Goal: Information Seeking & Learning: Learn about a topic

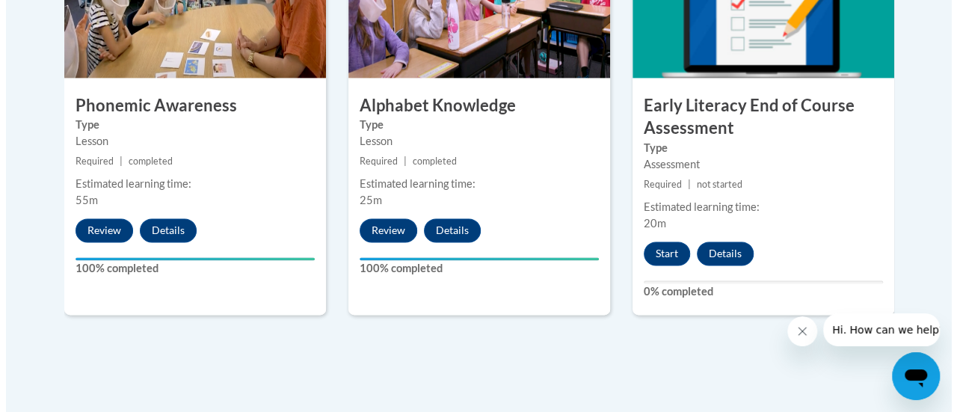
scroll to position [993, 0]
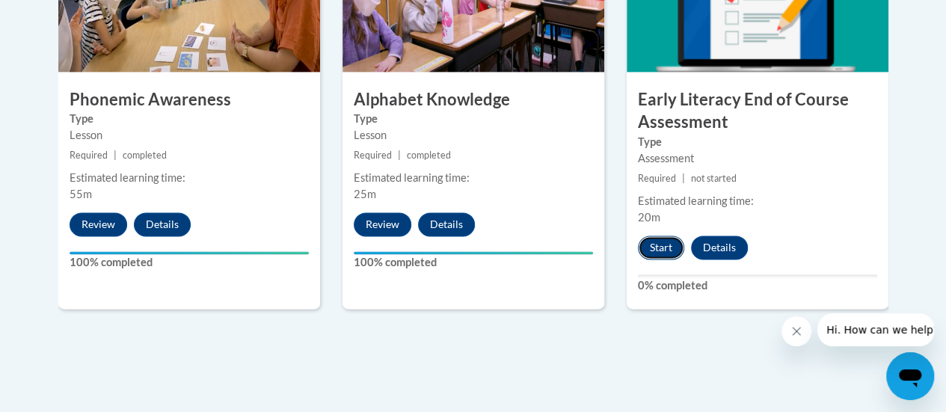
click at [666, 239] on button "Start" at bounding box center [661, 248] width 46 height 24
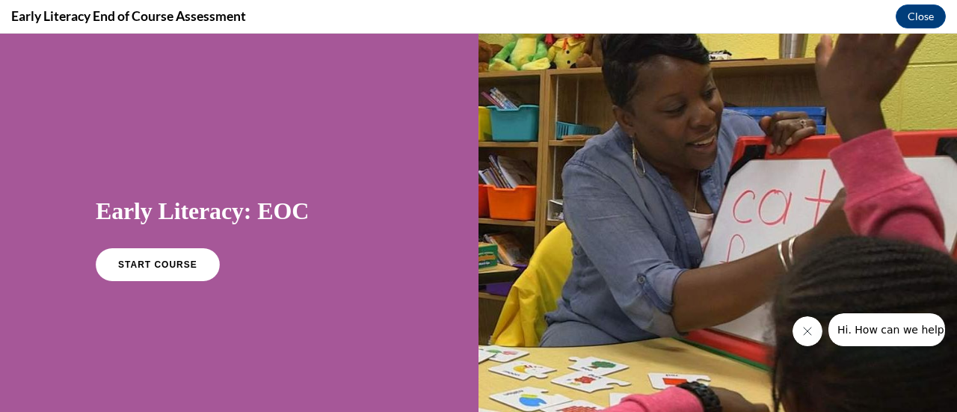
scroll to position [0, 0]
click at [166, 270] on link "START COURSE" at bounding box center [158, 265] width 130 height 34
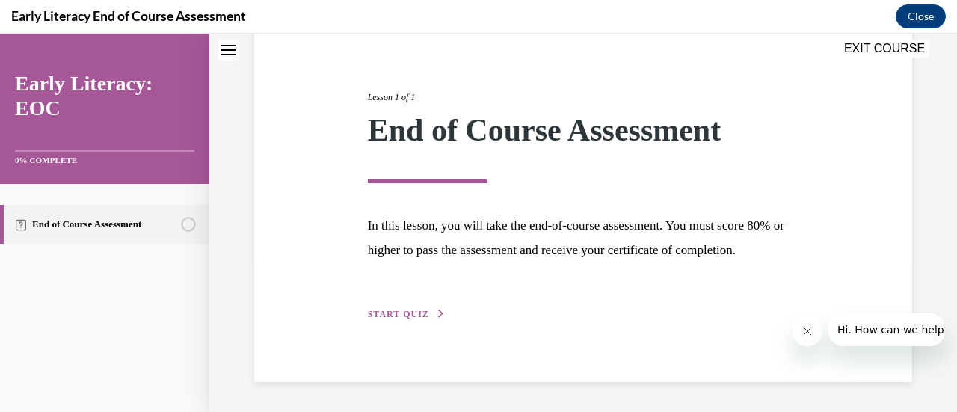
scroll to position [175, 0]
click at [416, 319] on span "START QUIZ" at bounding box center [398, 314] width 61 height 10
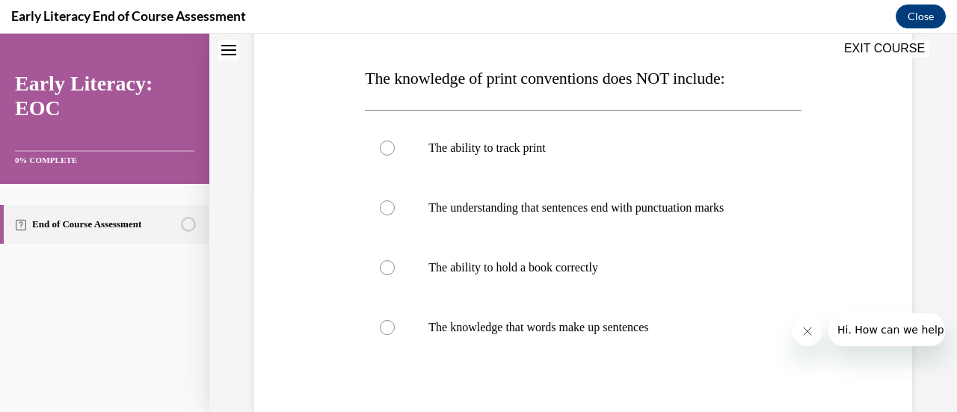
scroll to position [222, 0]
click at [548, 327] on p "The knowledge that words make up sentences" at bounding box center [595, 328] width 335 height 15
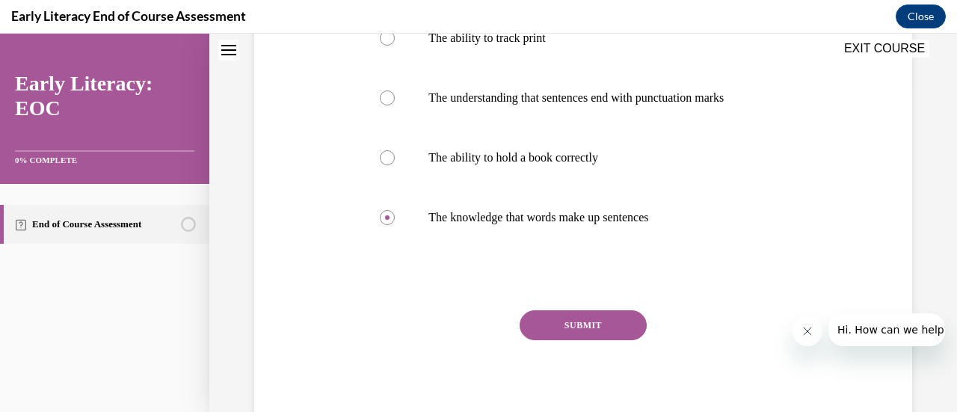
scroll to position [336, 0]
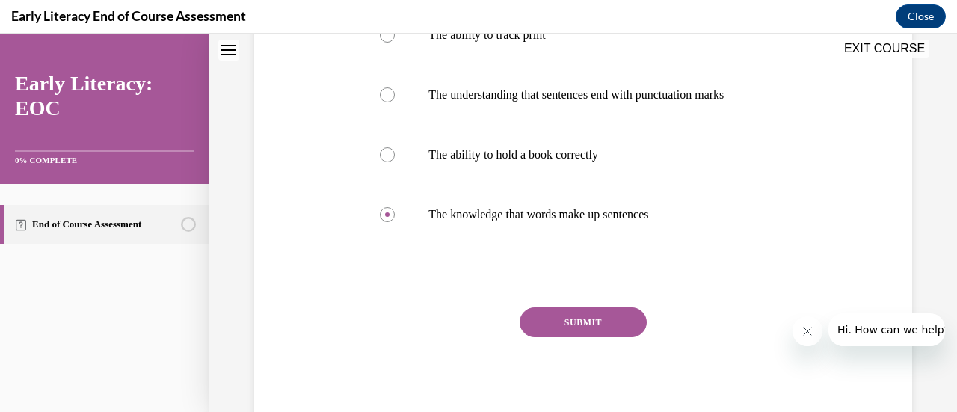
click at [605, 331] on button "SUBMIT" at bounding box center [583, 322] width 127 height 30
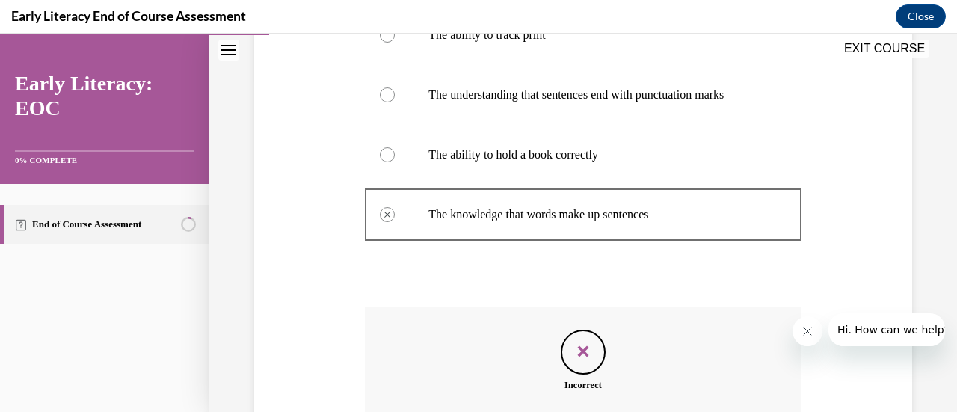
scroll to position [504, 0]
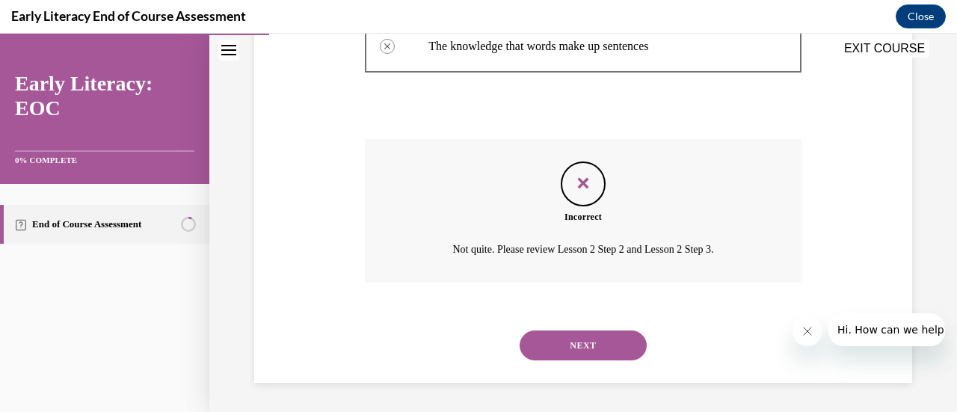
click at [592, 345] on button "NEXT" at bounding box center [583, 346] width 127 height 30
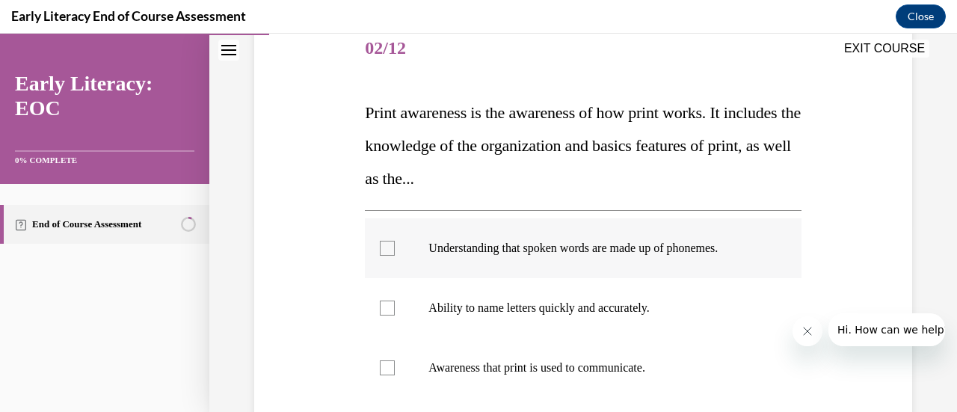
scroll to position [188, 0]
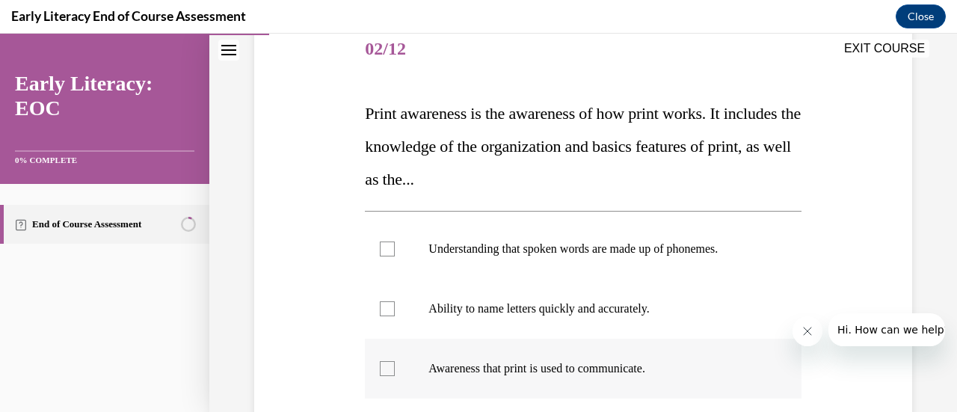
click at [391, 372] on div at bounding box center [387, 368] width 15 height 15
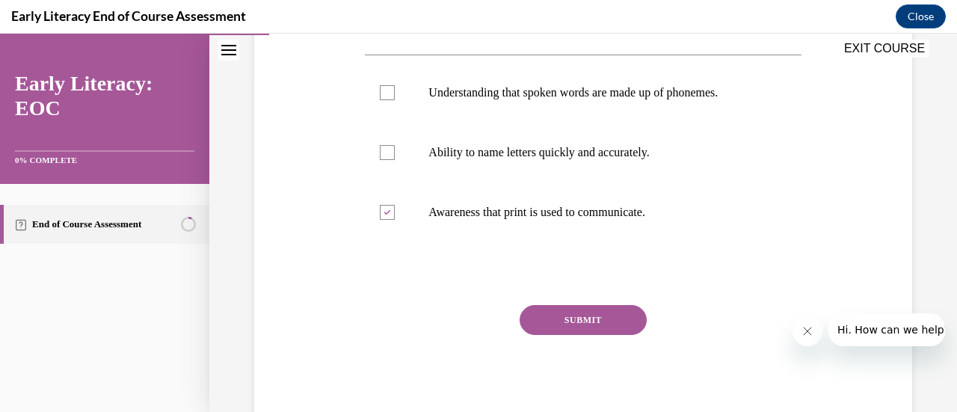
click at [583, 330] on button "SUBMIT" at bounding box center [583, 320] width 127 height 30
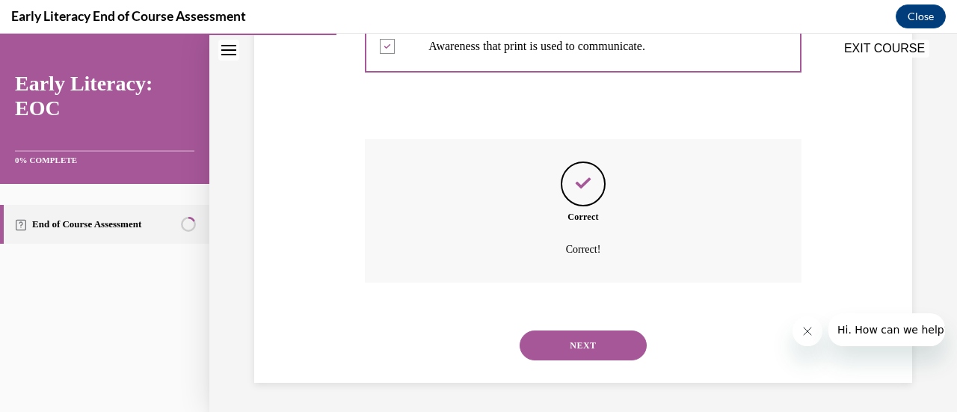
click at [584, 346] on button "NEXT" at bounding box center [583, 346] width 127 height 30
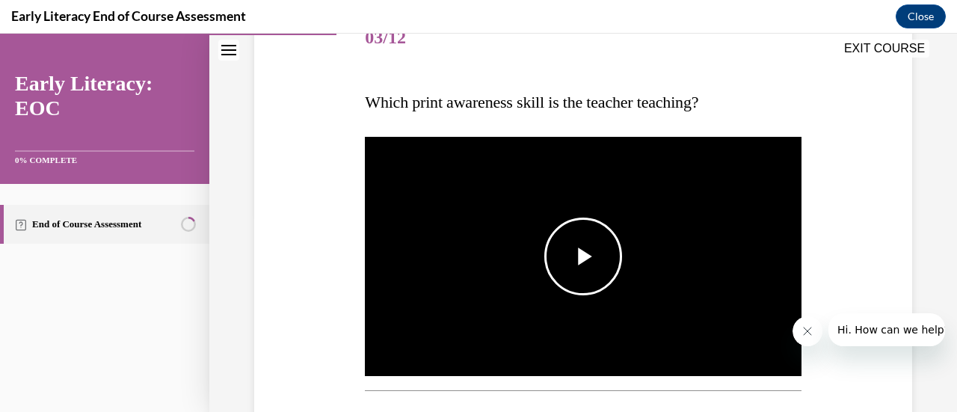
scroll to position [200, 0]
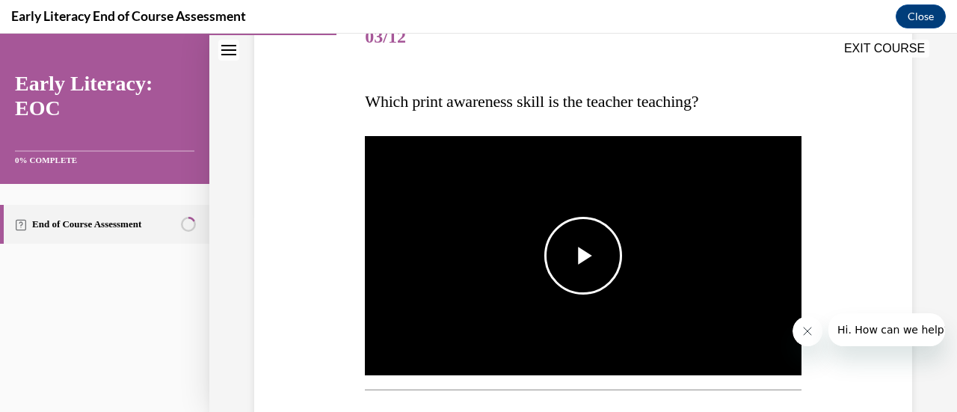
click at [583, 256] on span "Video player" at bounding box center [583, 256] width 0 height 0
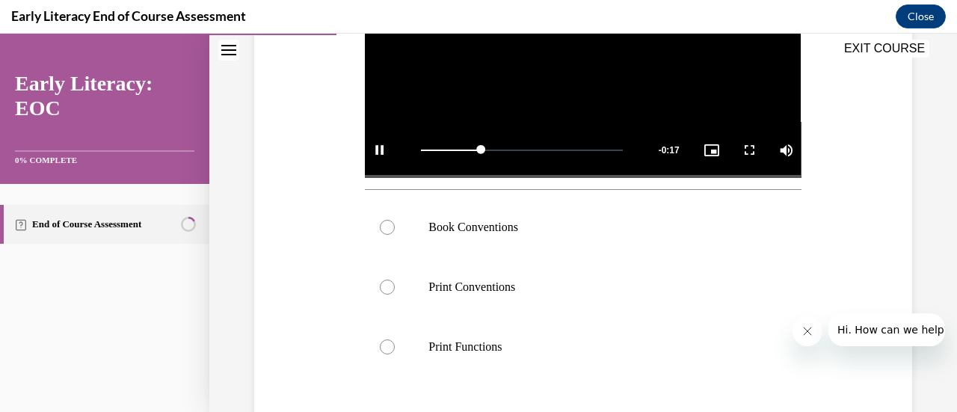
scroll to position [402, 0]
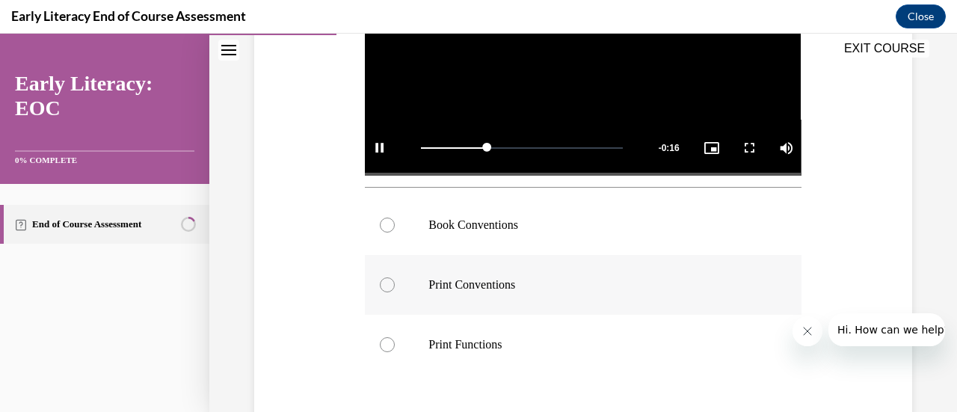
click at [499, 270] on div at bounding box center [583, 285] width 436 height 60
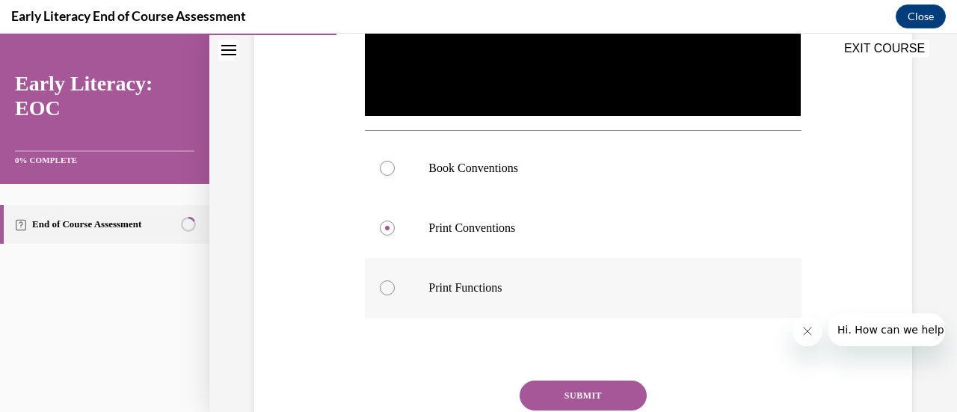
scroll to position [468, 0]
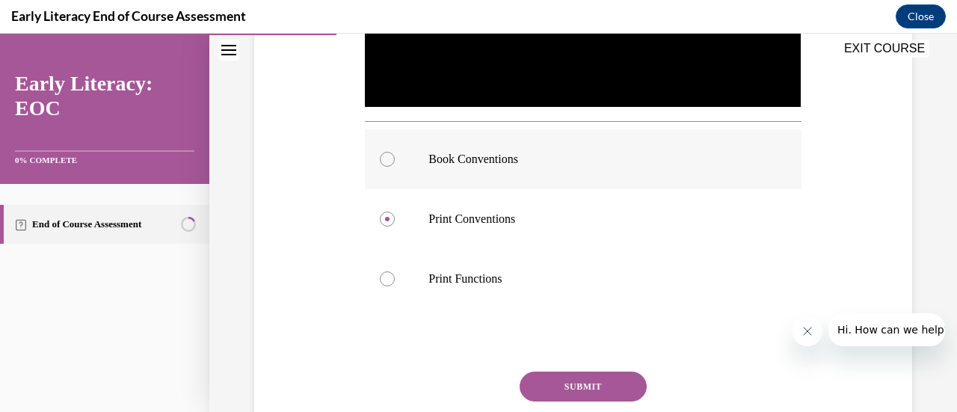
click at [486, 160] on p "Book Conventions" at bounding box center [595, 159] width 335 height 15
click at [595, 384] on button "SUBMIT" at bounding box center [583, 387] width 127 height 30
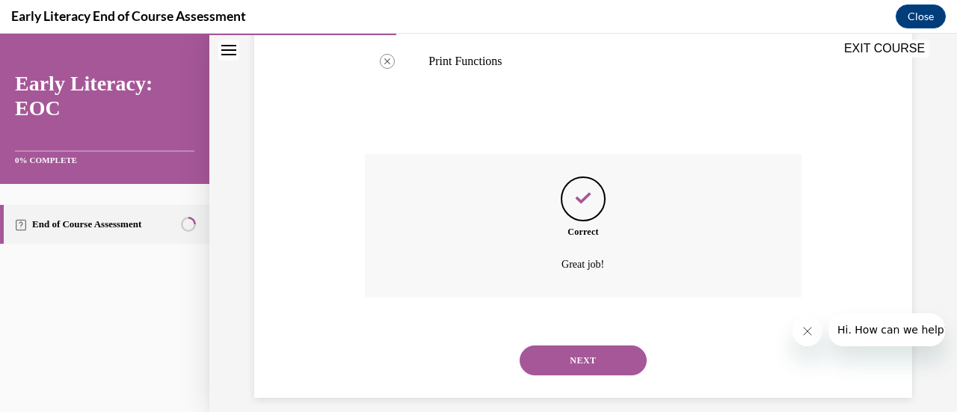
click at [595, 345] on button "NEXT" at bounding box center [583, 360] width 127 height 30
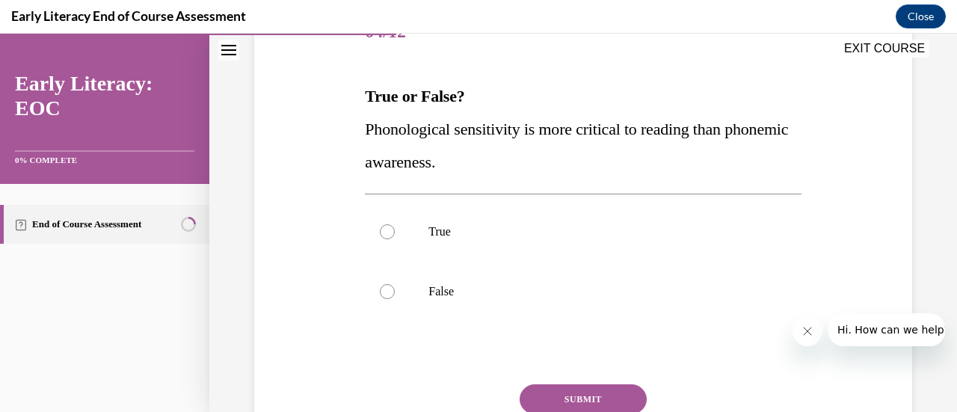
scroll to position [216, 0]
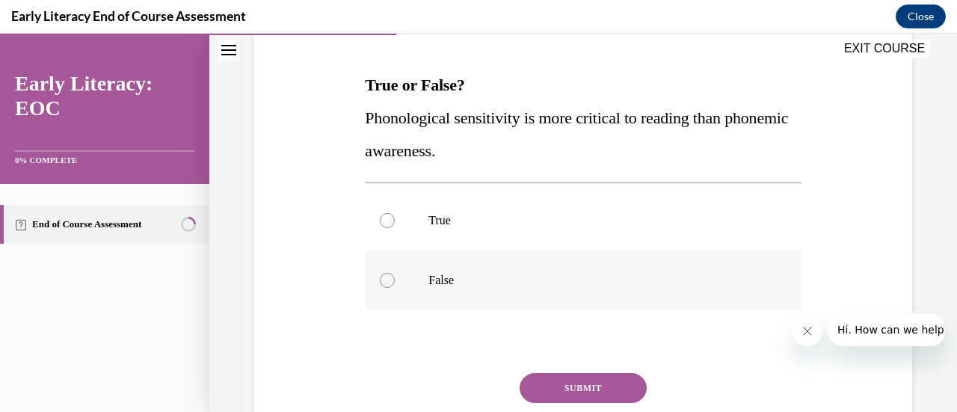
click at [458, 271] on div at bounding box center [583, 281] width 436 height 60
click at [577, 394] on button "SUBMIT" at bounding box center [583, 388] width 127 height 30
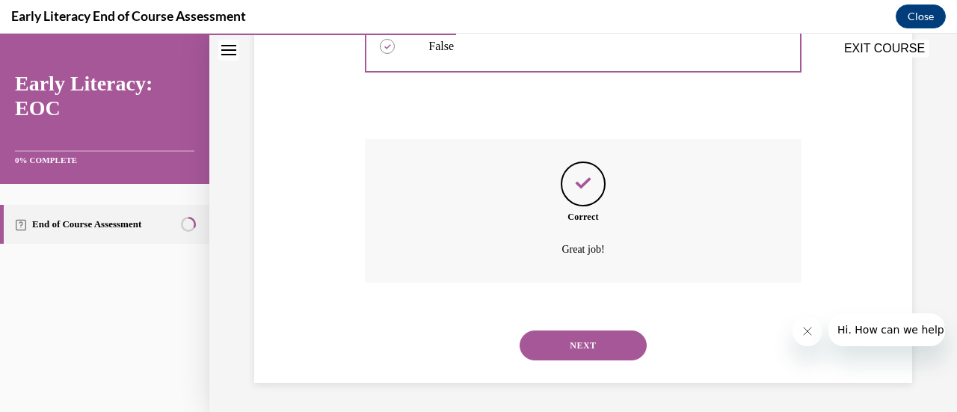
click at [611, 339] on button "NEXT" at bounding box center [583, 346] width 127 height 30
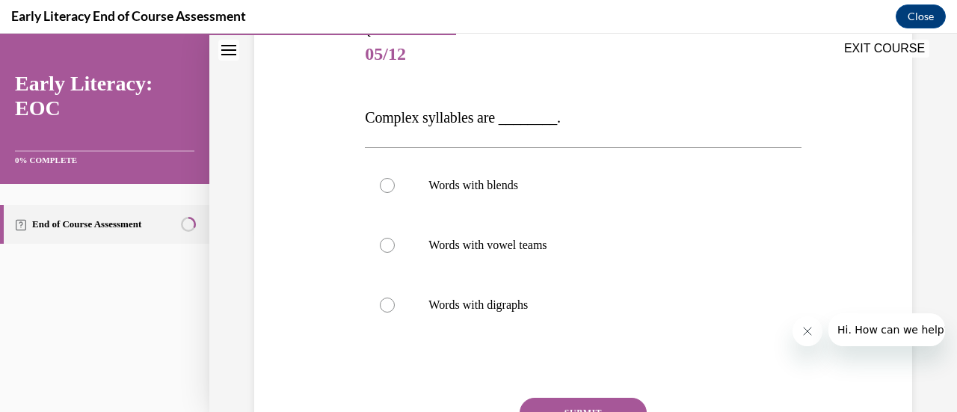
scroll to position [183, 0]
click at [553, 249] on p "Words with vowel teams" at bounding box center [595, 244] width 335 height 15
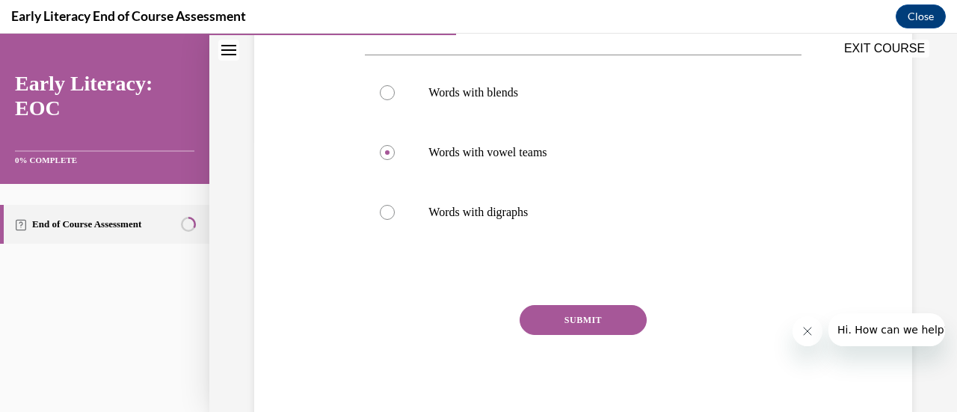
click at [593, 325] on button "SUBMIT" at bounding box center [583, 320] width 127 height 30
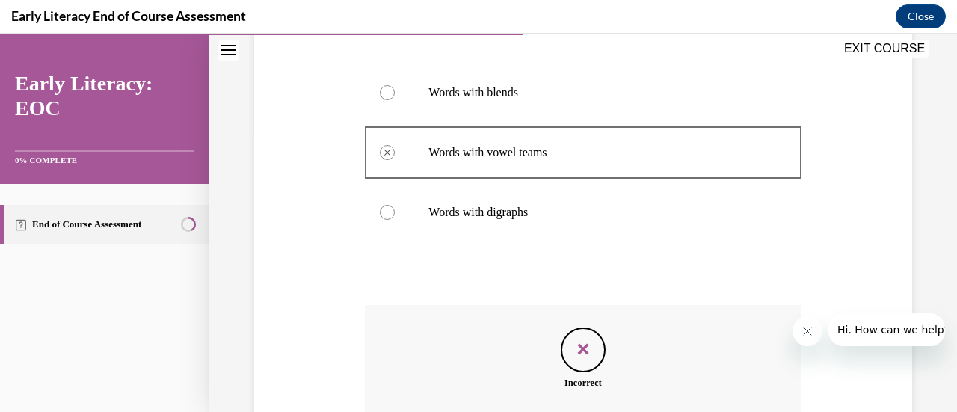
scroll to position [443, 0]
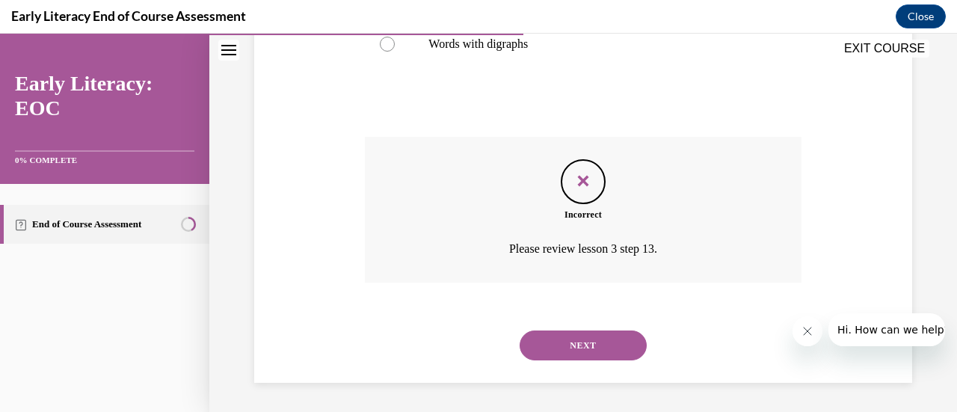
click at [595, 338] on button "NEXT" at bounding box center [583, 346] width 127 height 30
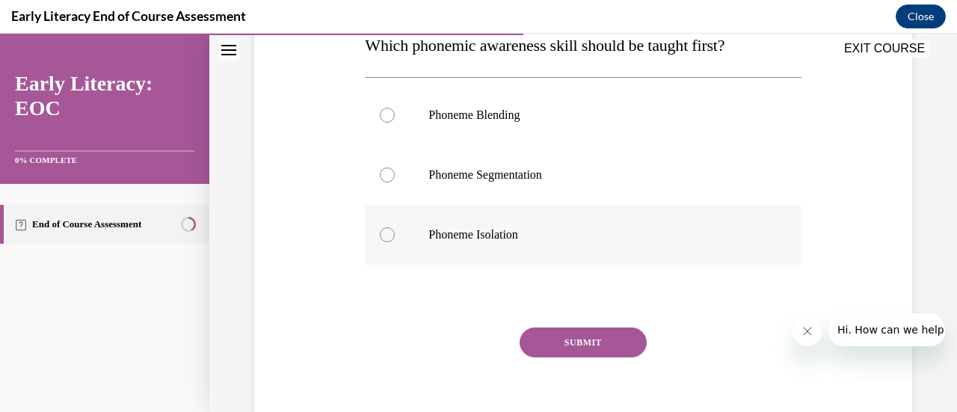
scroll to position [256, 0]
click at [544, 259] on div at bounding box center [583, 234] width 436 height 60
click at [579, 338] on button "SUBMIT" at bounding box center [583, 342] width 127 height 30
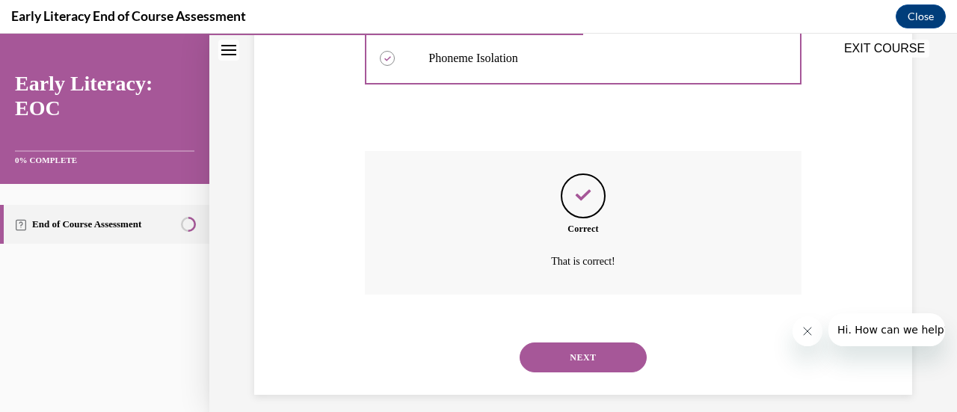
click at [582, 360] on button "NEXT" at bounding box center [583, 357] width 127 height 30
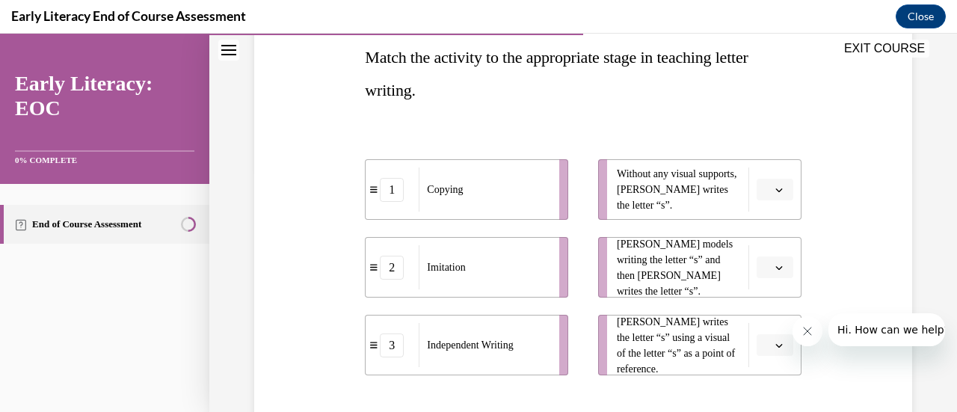
scroll to position [245, 0]
click at [775, 191] on icon "button" at bounding box center [778, 188] width 7 height 7
click at [802, 189] on div "Question 07/12 Match the activity to the appropriate stage in teaching letter w…" at bounding box center [584, 239] width 666 height 642
click at [774, 268] on span "button" at bounding box center [779, 267] width 10 height 10
click at [764, 326] on div "1" at bounding box center [763, 330] width 37 height 30
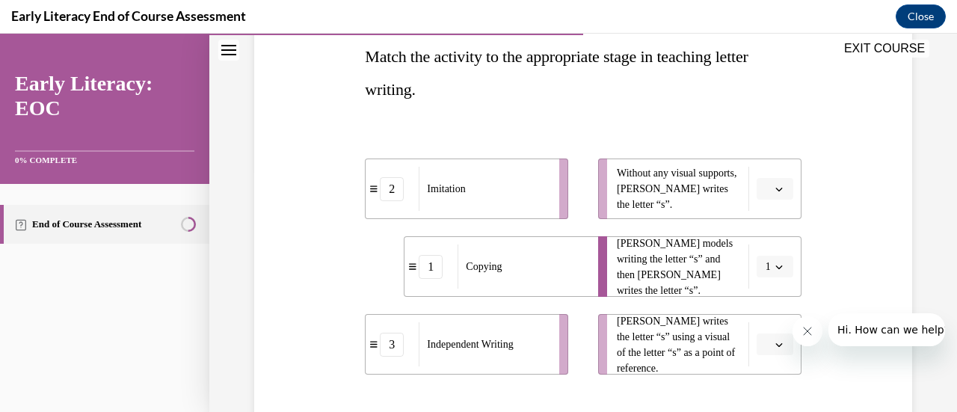
click at [769, 195] on button "button" at bounding box center [775, 189] width 37 height 22
click at [762, 309] on span "3" at bounding box center [759, 312] width 5 height 12
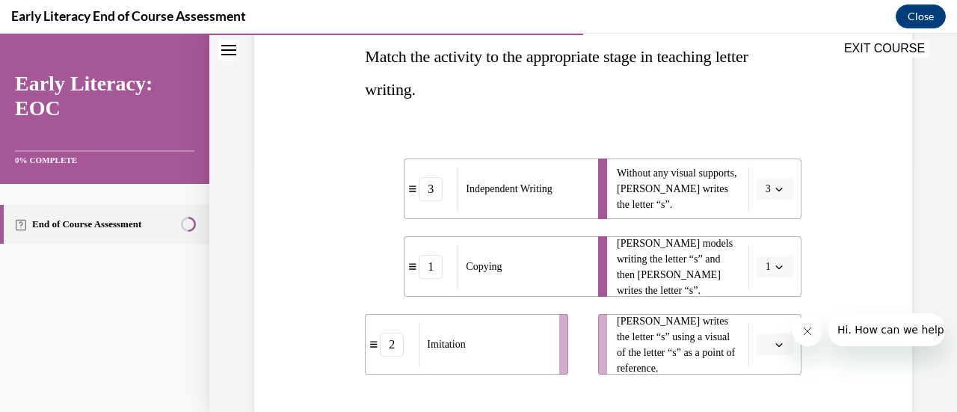
click at [774, 262] on span "button" at bounding box center [779, 267] width 10 height 10
click at [766, 359] on div "2" at bounding box center [760, 360] width 37 height 30
click at [769, 351] on button "button" at bounding box center [775, 345] width 37 height 22
click at [767, 239] on div "1" at bounding box center [763, 251] width 37 height 30
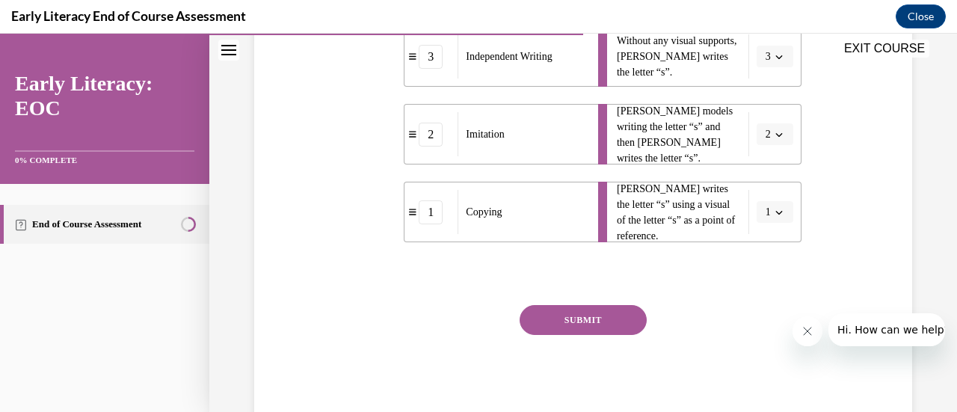
click at [585, 306] on button "SUBMIT" at bounding box center [583, 320] width 127 height 30
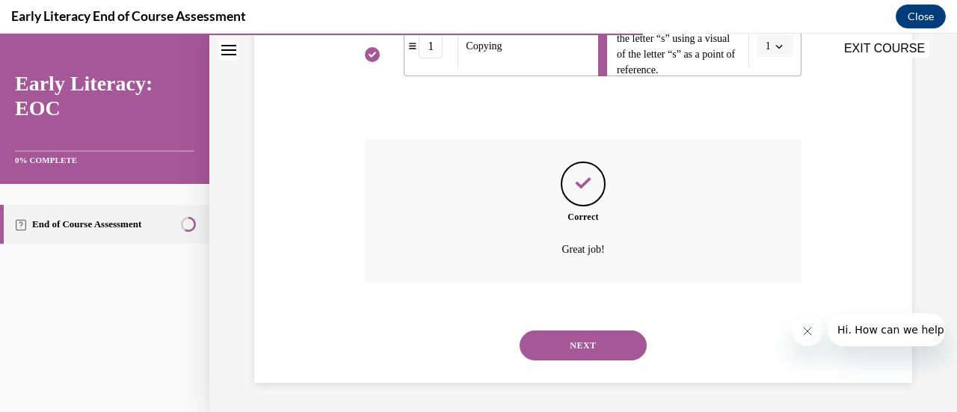
click at [589, 350] on button "NEXT" at bounding box center [583, 346] width 127 height 30
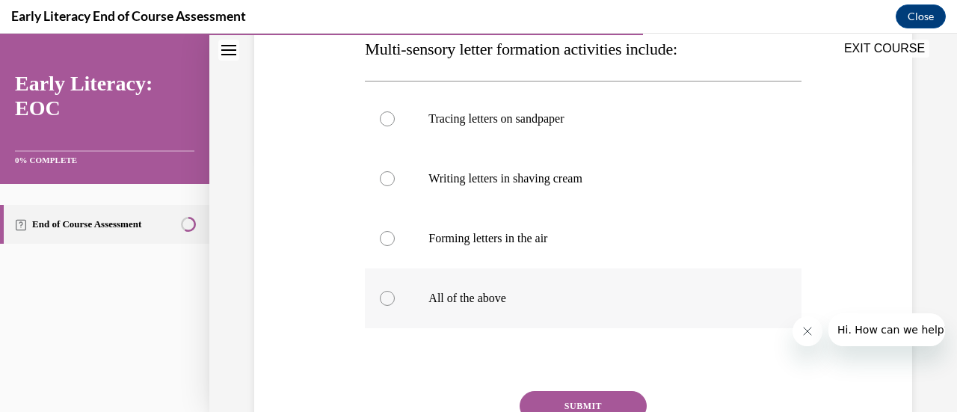
scroll to position [253, 0]
click at [595, 280] on div at bounding box center [583, 298] width 436 height 60
click at [596, 403] on button "SUBMIT" at bounding box center [583, 405] width 127 height 30
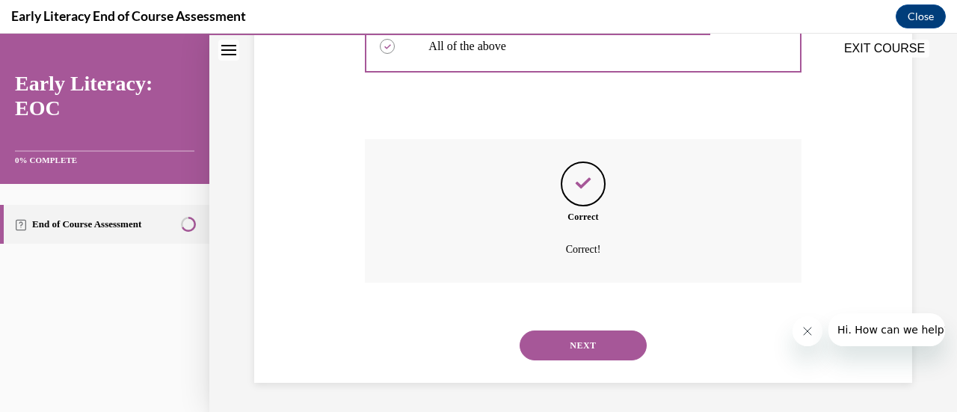
click at [600, 342] on button "NEXT" at bounding box center [583, 346] width 127 height 30
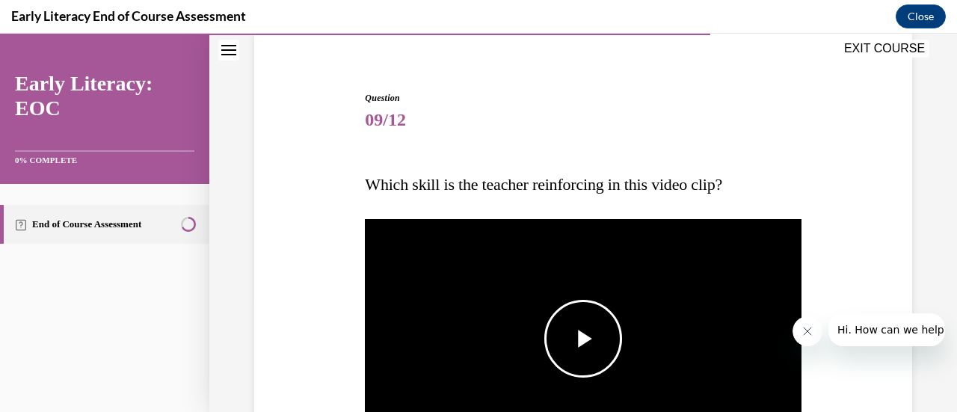
click at [583, 339] on span "Video player" at bounding box center [583, 339] width 0 height 0
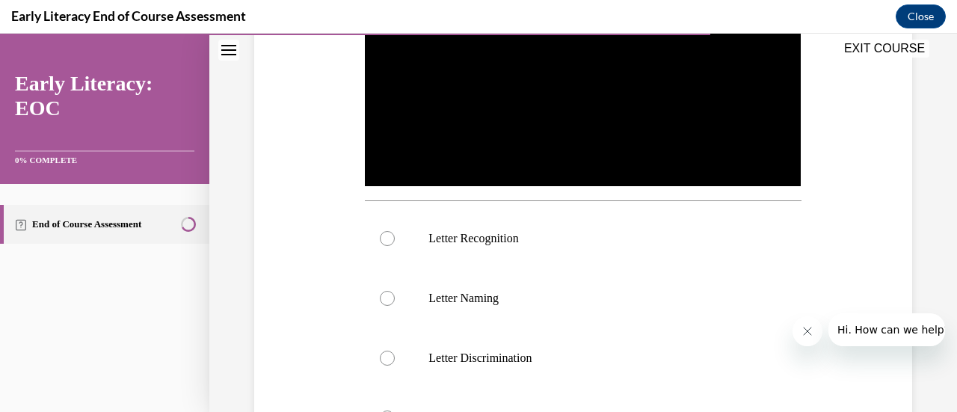
scroll to position [419, 0]
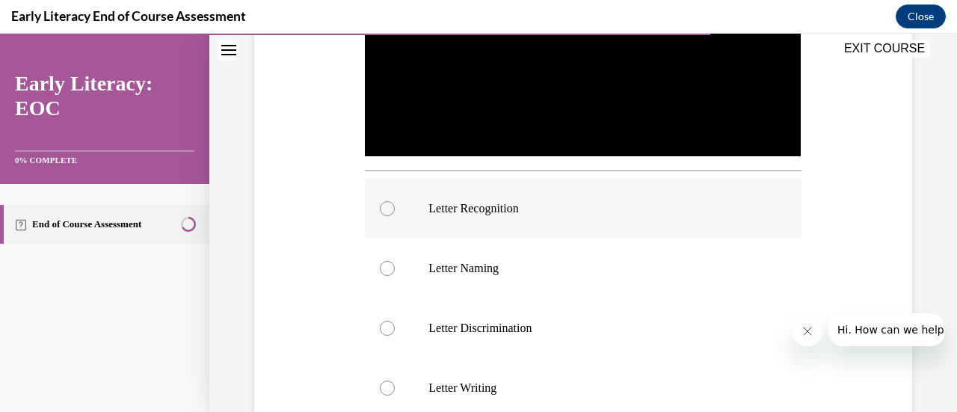
click at [544, 210] on p "Letter Recognition" at bounding box center [595, 208] width 335 height 15
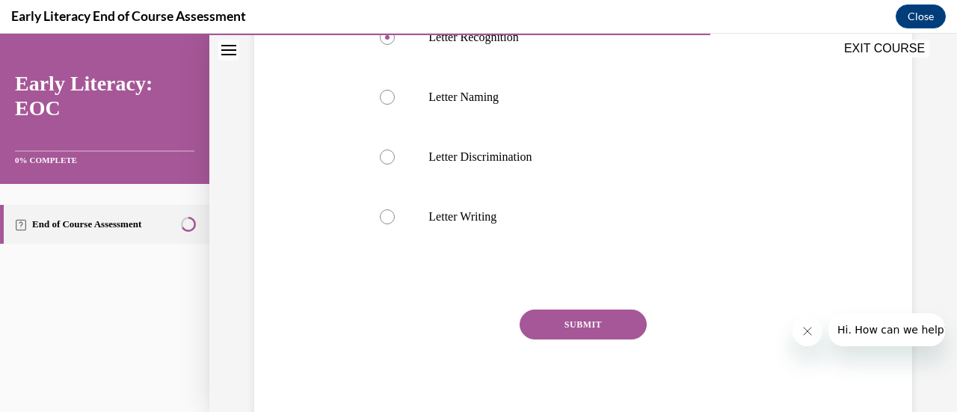
click at [598, 321] on button "SUBMIT" at bounding box center [583, 325] width 127 height 30
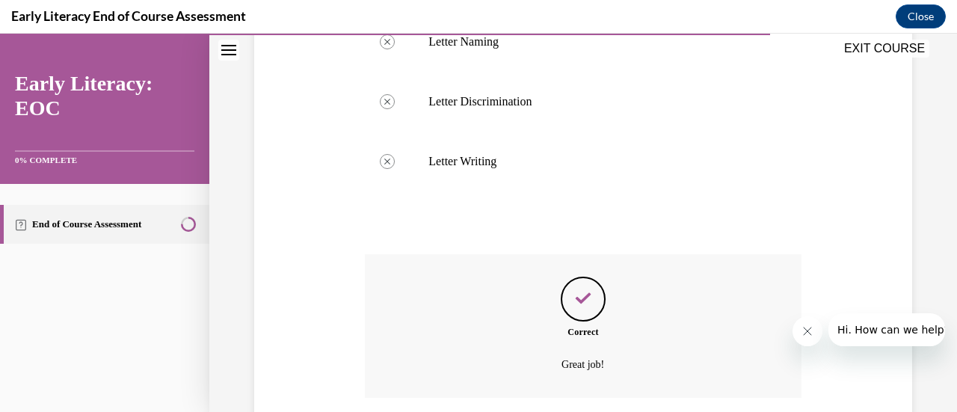
scroll to position [756, 0]
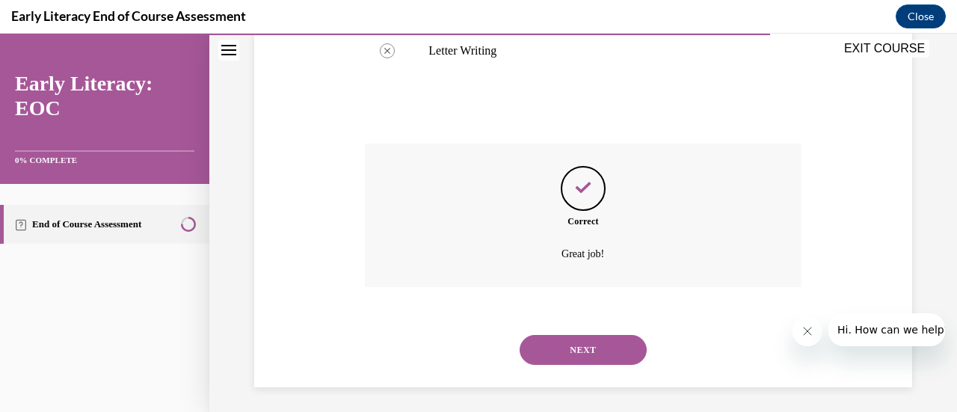
click at [582, 362] on div "NEXT" at bounding box center [583, 350] width 436 height 60
click at [594, 352] on button "NEXT" at bounding box center [583, 350] width 127 height 30
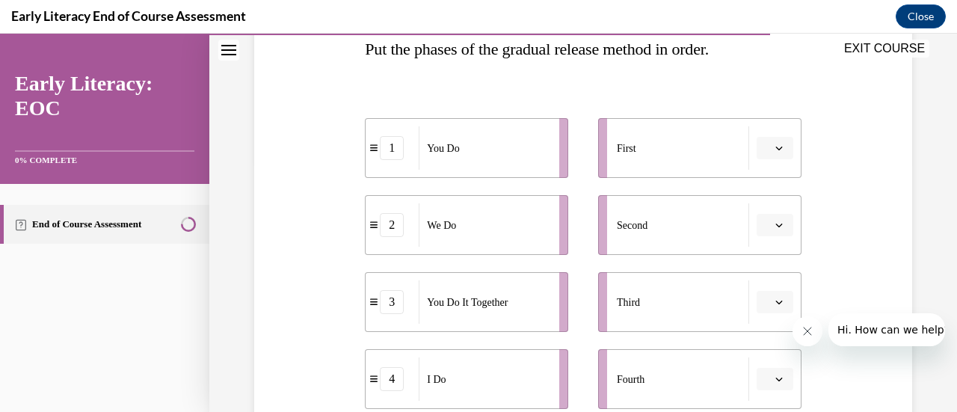
scroll to position [259, 0]
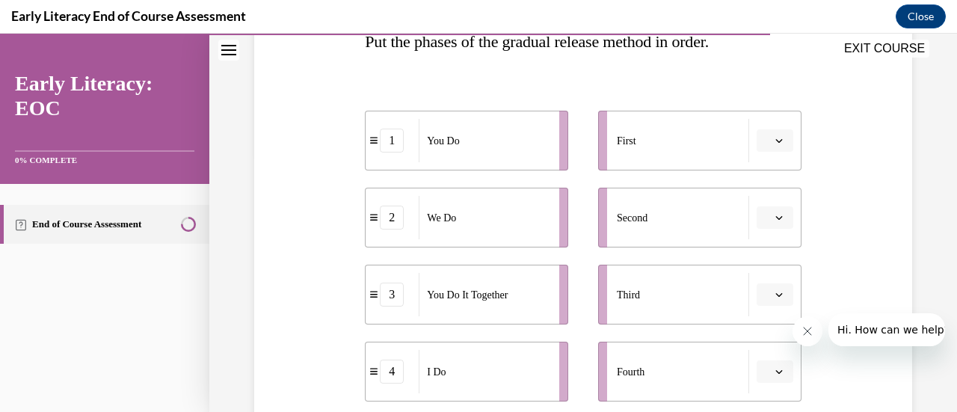
click at [771, 134] on button "button" at bounding box center [775, 140] width 37 height 22
click at [766, 292] on div "4" at bounding box center [763, 293] width 37 height 30
click at [766, 224] on button "button" at bounding box center [775, 217] width 37 height 22
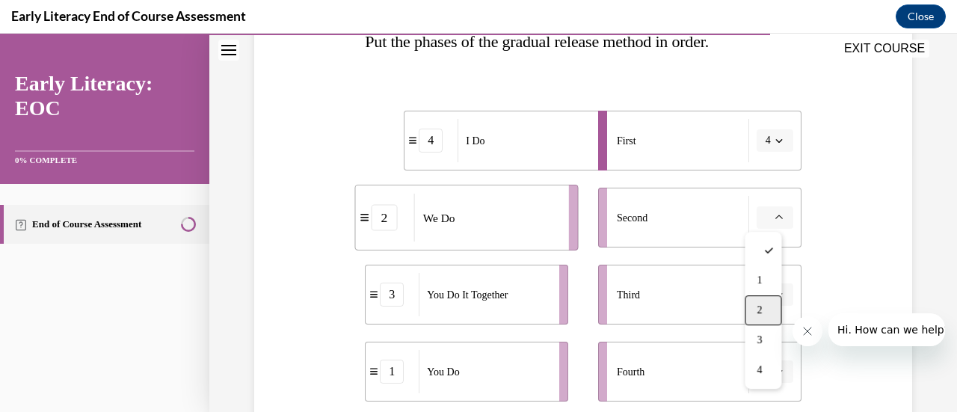
click at [765, 304] on div "2" at bounding box center [763, 310] width 37 height 30
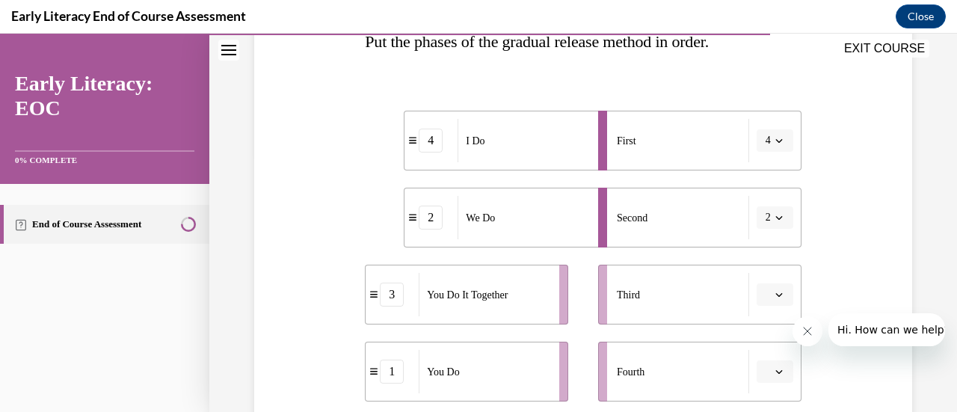
click at [774, 289] on span "button" at bounding box center [779, 294] width 10 height 10
click at [772, 224] on div "3" at bounding box center [763, 231] width 37 height 30
click at [775, 372] on icon "button" at bounding box center [778, 371] width 7 height 7
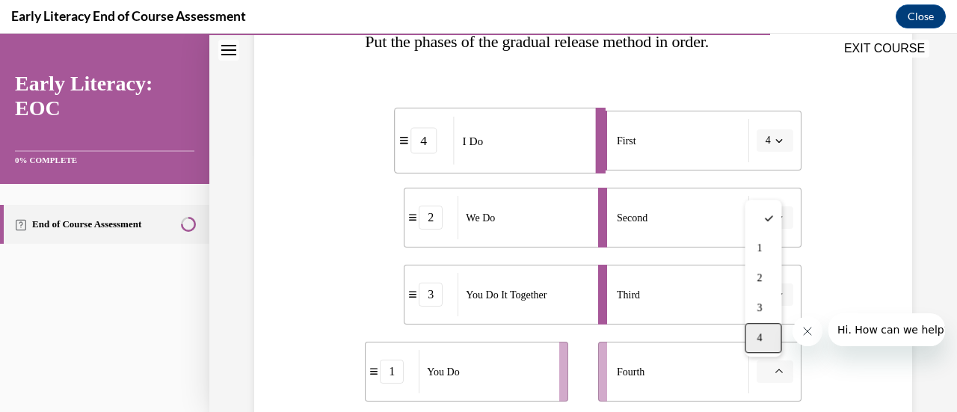
click at [770, 336] on div "4" at bounding box center [763, 338] width 37 height 30
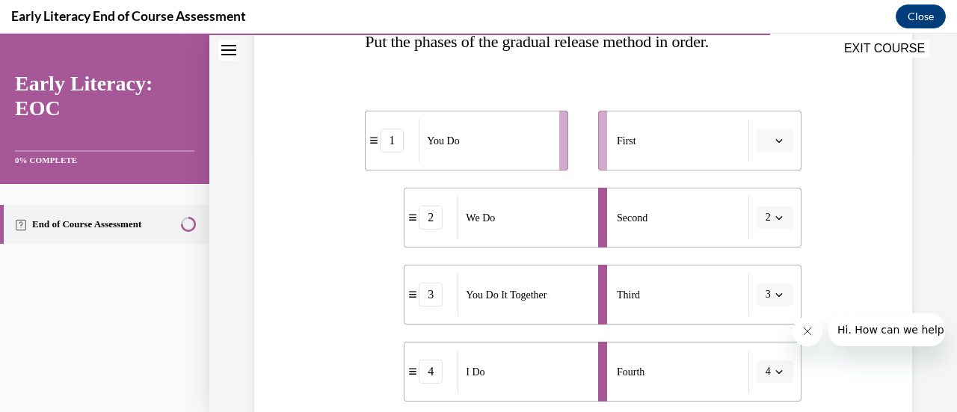
scroll to position [419, 0]
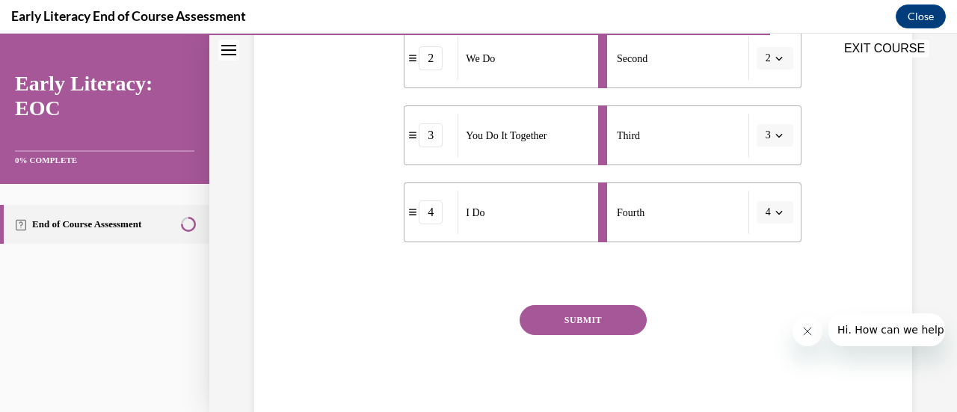
click at [602, 316] on button "SUBMIT" at bounding box center [583, 320] width 127 height 30
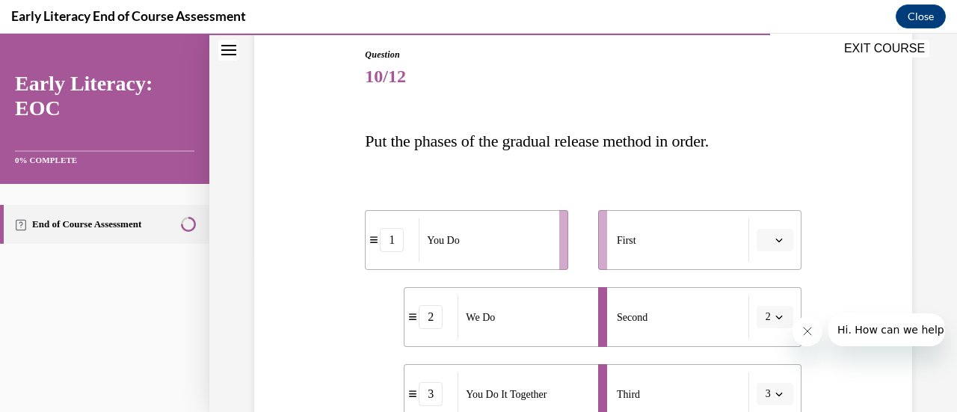
scroll to position [126, 0]
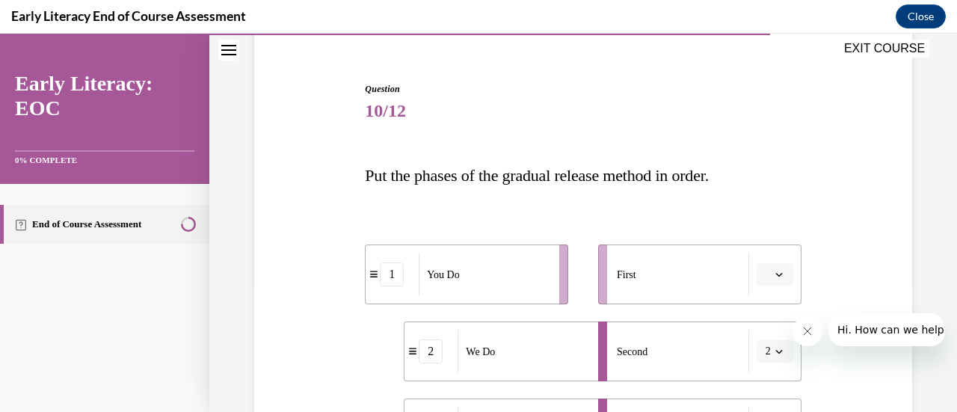
click at [775, 276] on span "button" at bounding box center [779, 274] width 10 height 10
click at [762, 146] on span "1" at bounding box center [759, 152] width 5 height 12
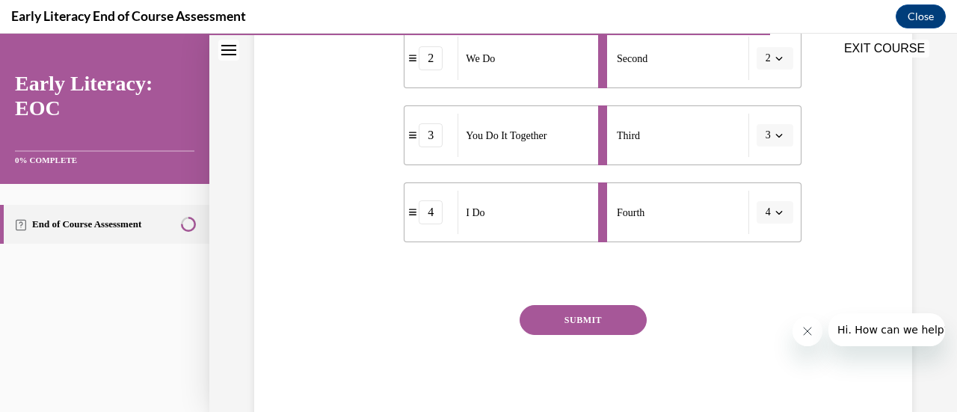
click at [576, 316] on button "SUBMIT" at bounding box center [583, 320] width 127 height 30
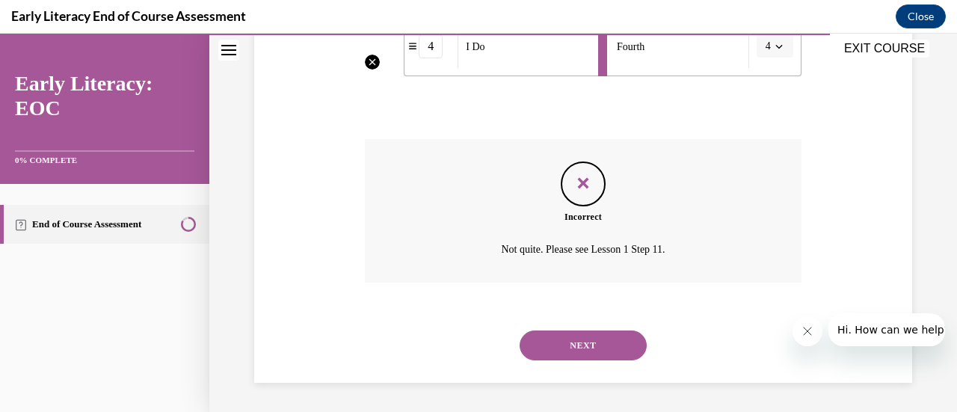
click at [589, 337] on button "NEXT" at bounding box center [583, 346] width 127 height 30
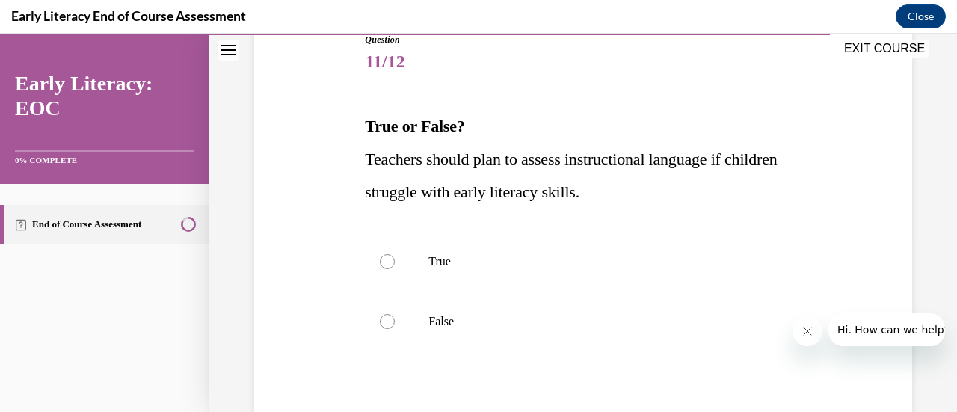
scroll to position [180, 0]
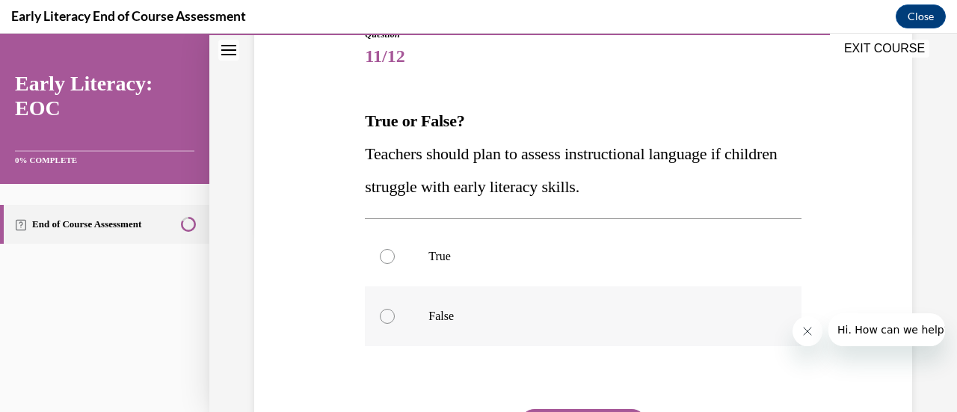
click at [509, 310] on p "False" at bounding box center [595, 316] width 335 height 15
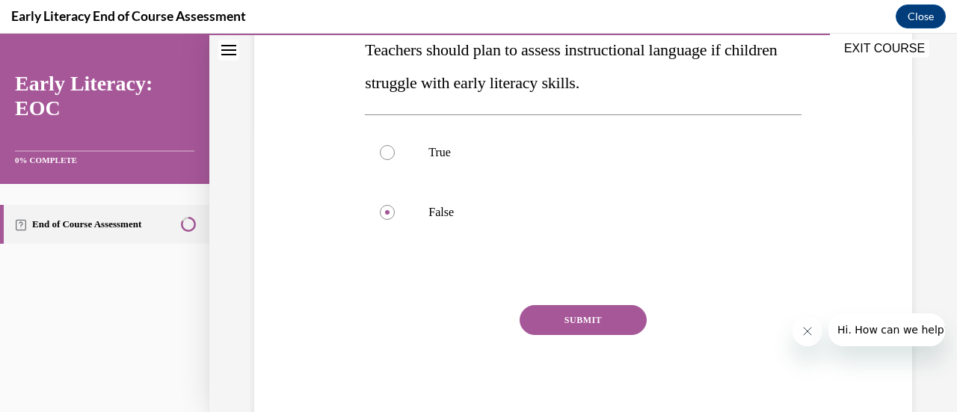
click at [606, 333] on button "SUBMIT" at bounding box center [583, 320] width 127 height 30
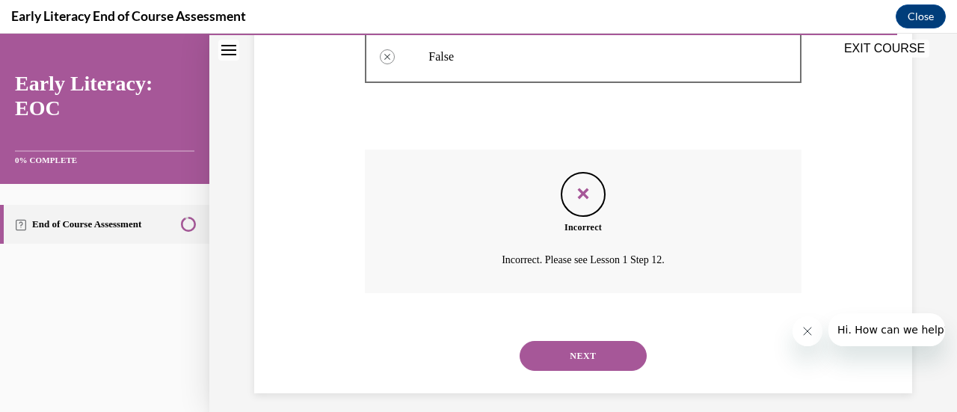
click at [594, 346] on button "NEXT" at bounding box center [583, 356] width 127 height 30
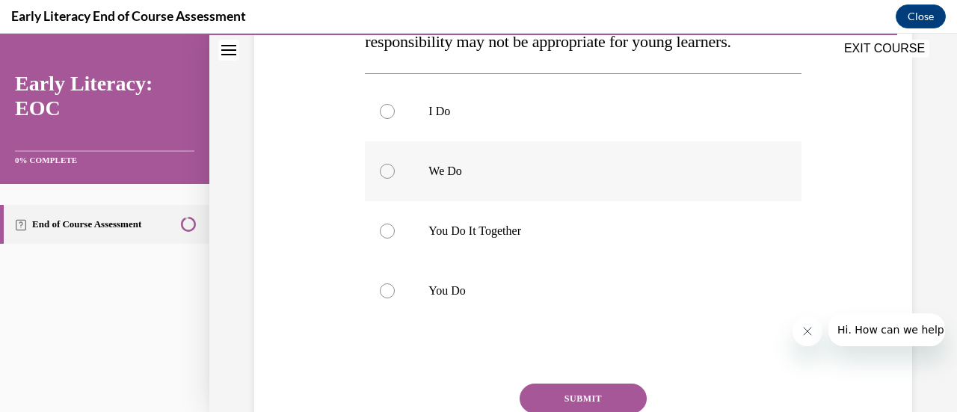
scroll to position [296, 0]
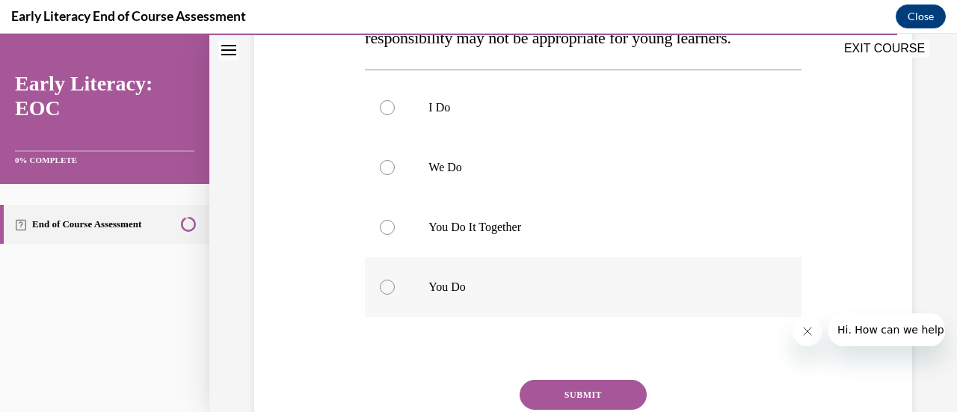
click at [522, 286] on p "You Do" at bounding box center [595, 287] width 335 height 15
click at [577, 392] on button "SUBMIT" at bounding box center [583, 395] width 127 height 30
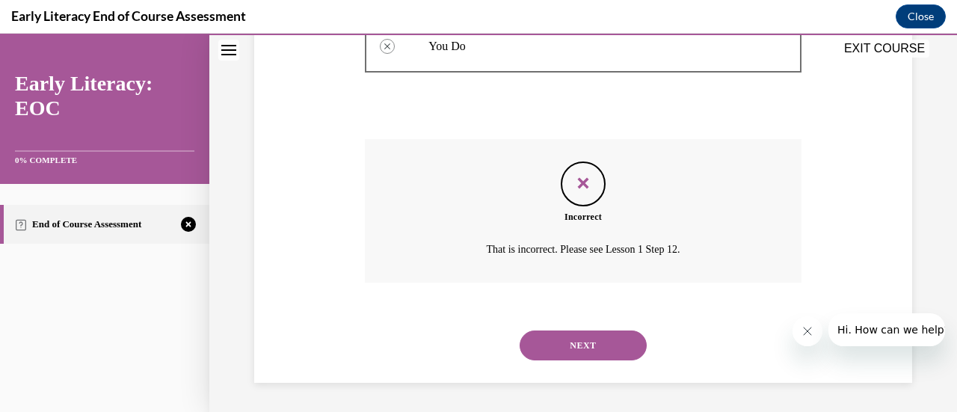
click at [607, 357] on button "NEXT" at bounding box center [583, 346] width 127 height 30
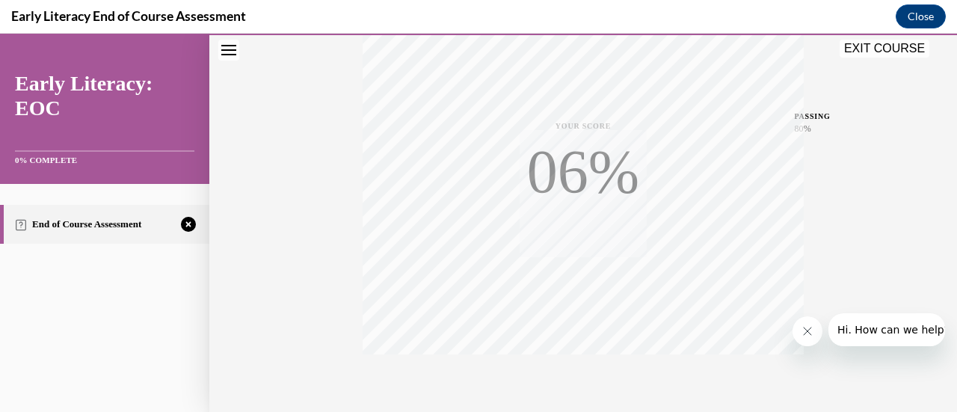
scroll to position [387, 0]
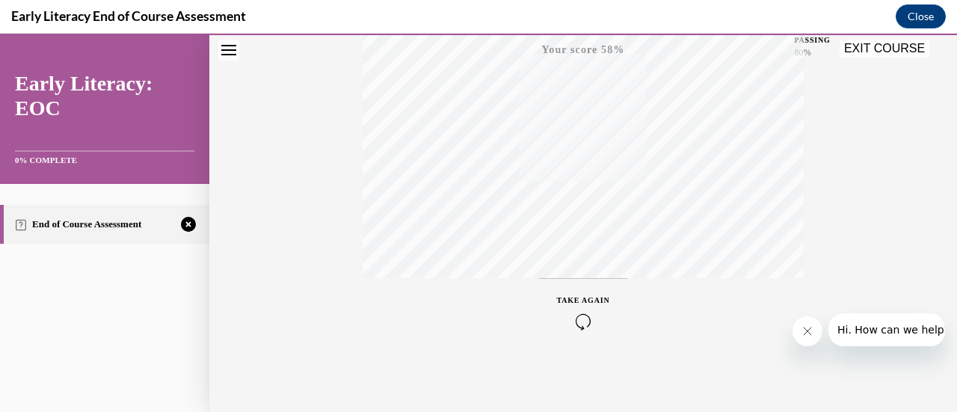
click at [580, 322] on icon "button" at bounding box center [583, 321] width 53 height 16
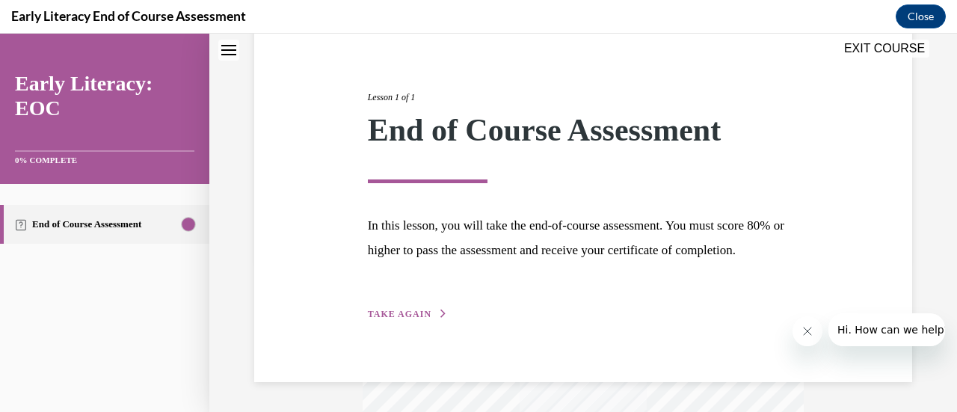
scroll to position [175, 0]
click at [372, 315] on span "TAKE AGAIN" at bounding box center [400, 314] width 64 height 10
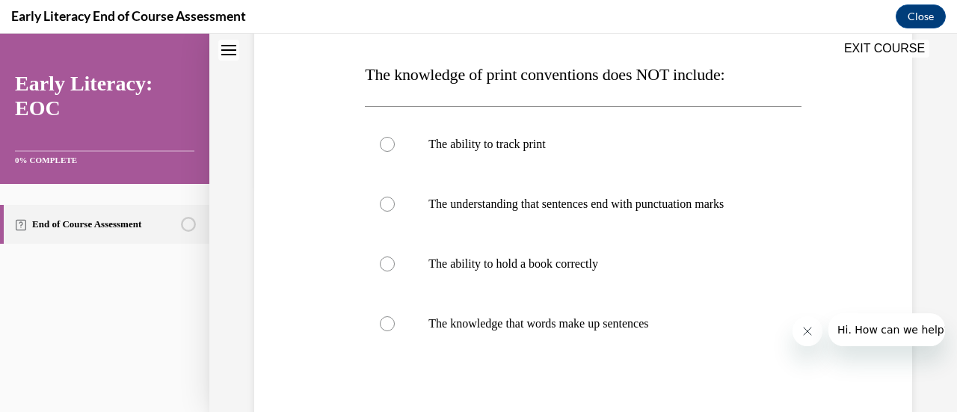
scroll to position [227, 0]
click at [400, 251] on div at bounding box center [583, 263] width 436 height 60
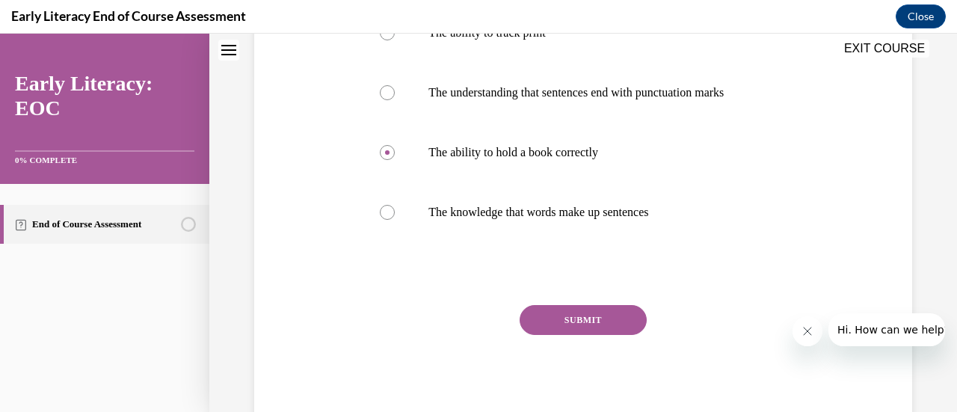
click at [567, 307] on button "SUBMIT" at bounding box center [583, 320] width 127 height 30
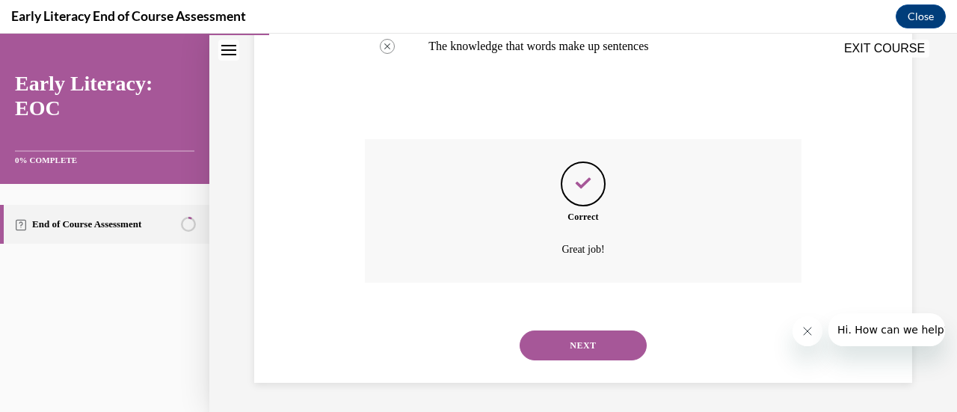
click at [570, 333] on button "NEXT" at bounding box center [583, 346] width 127 height 30
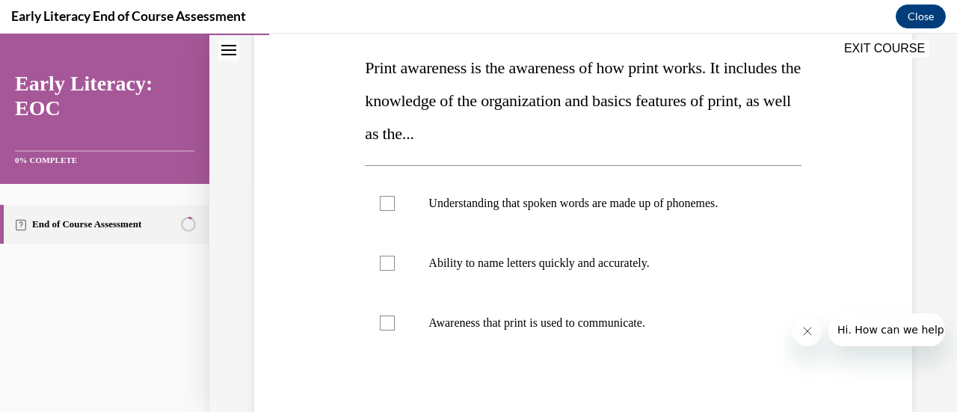
scroll to position [231, 0]
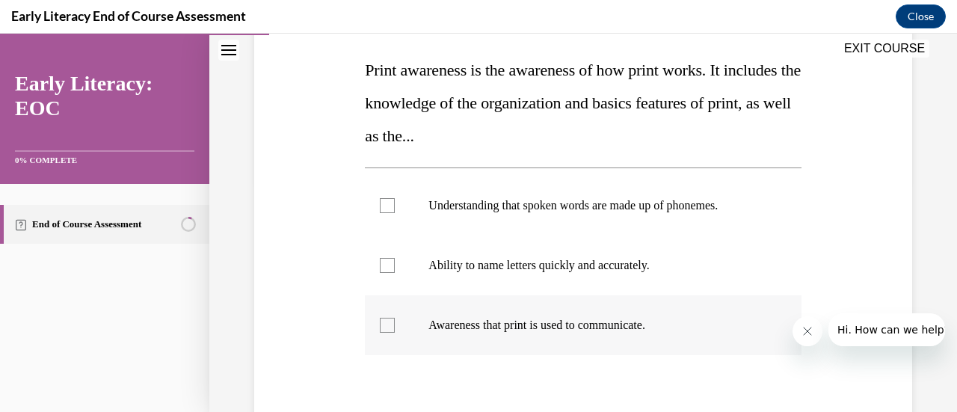
click at [394, 322] on div at bounding box center [583, 325] width 436 height 60
click at [387, 280] on div at bounding box center [583, 266] width 436 height 60
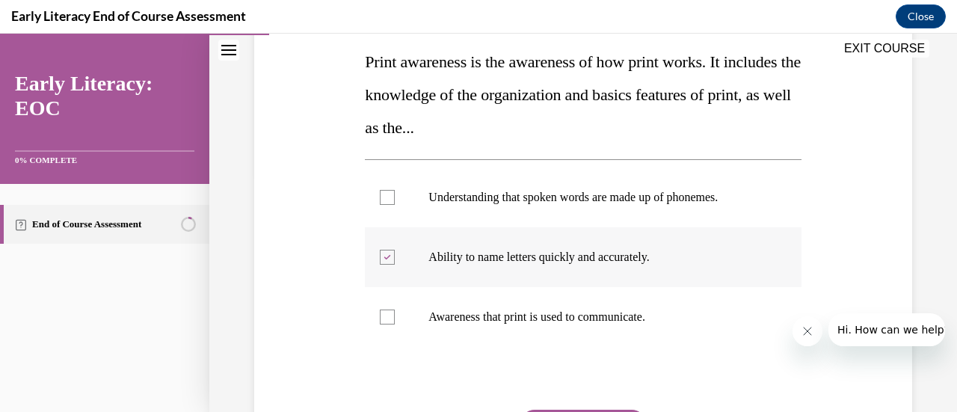
scroll to position [344, 0]
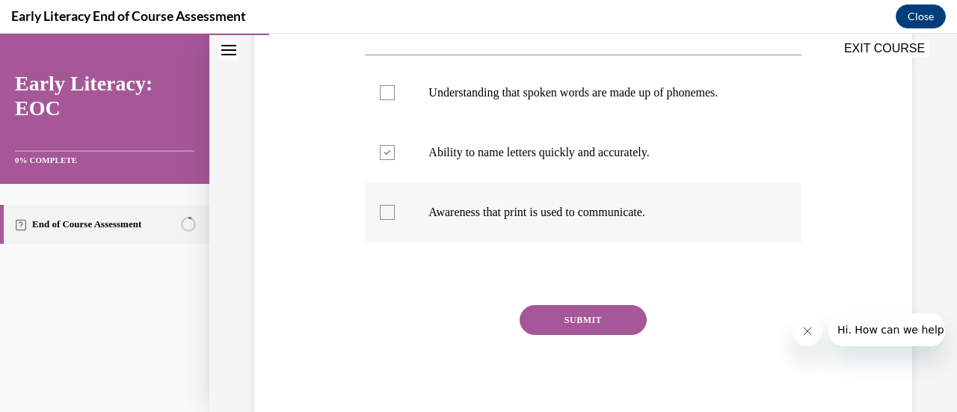
click at [506, 213] on p "Awareness that print is used to communicate." at bounding box center [595, 212] width 335 height 15
click at [553, 322] on button "SUBMIT" at bounding box center [583, 320] width 127 height 30
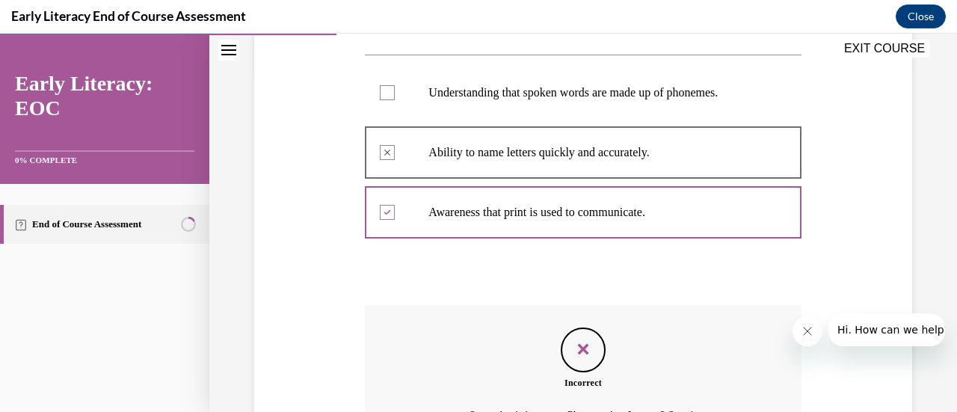
scroll to position [510, 0]
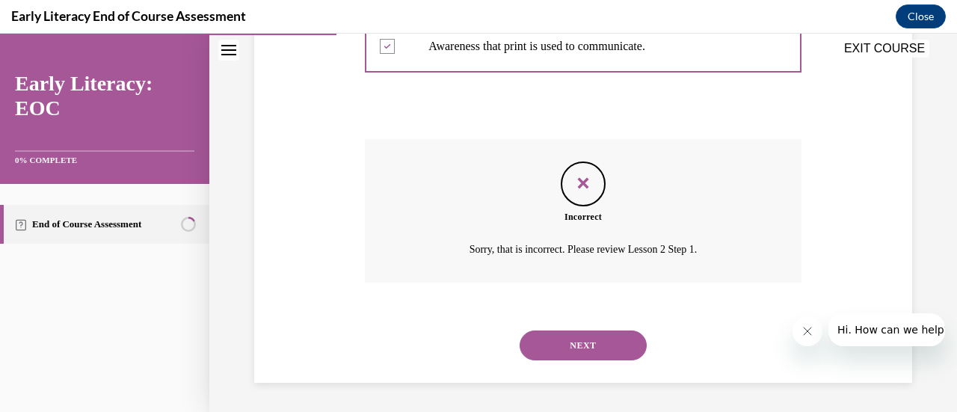
click at [592, 328] on div "NEXT" at bounding box center [583, 346] width 436 height 60
click at [592, 355] on button "NEXT" at bounding box center [583, 346] width 127 height 30
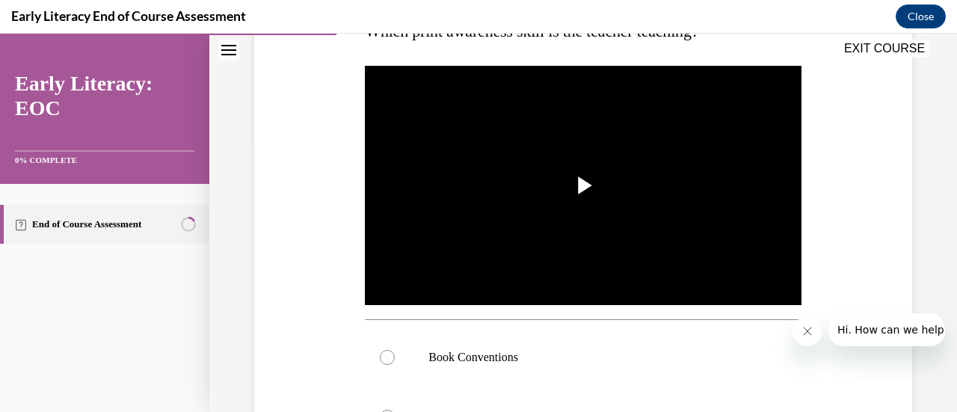
scroll to position [274, 0]
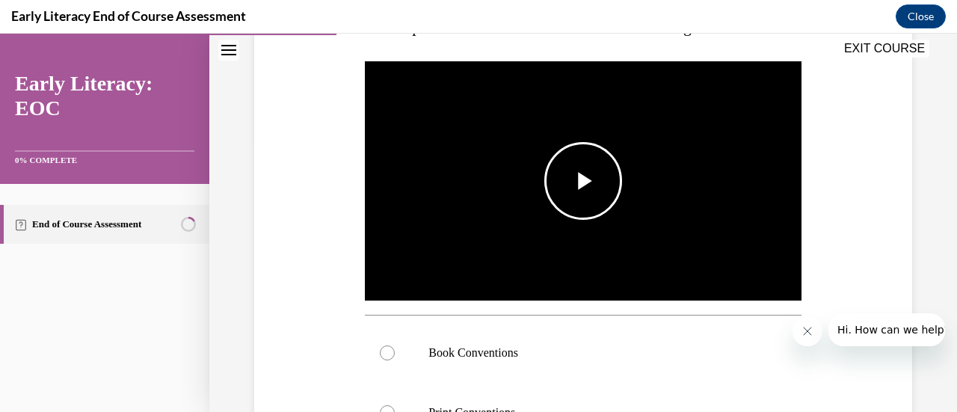
click at [583, 181] on span "Video player" at bounding box center [583, 181] width 0 height 0
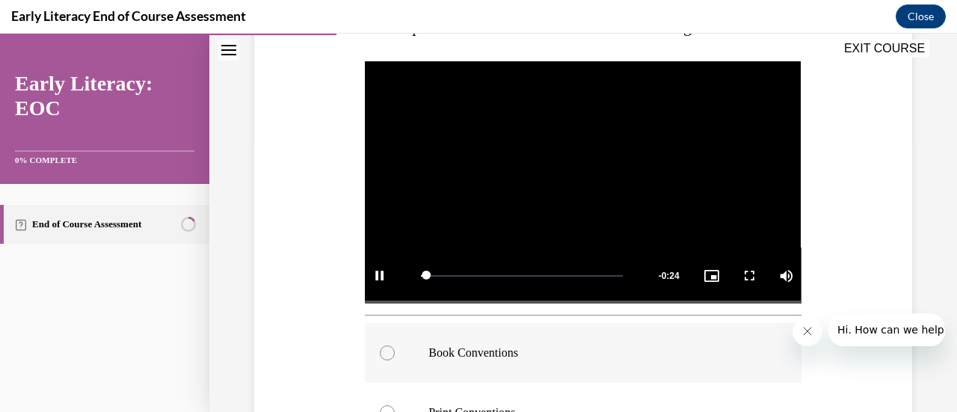
click at [390, 348] on div at bounding box center [387, 352] width 15 height 15
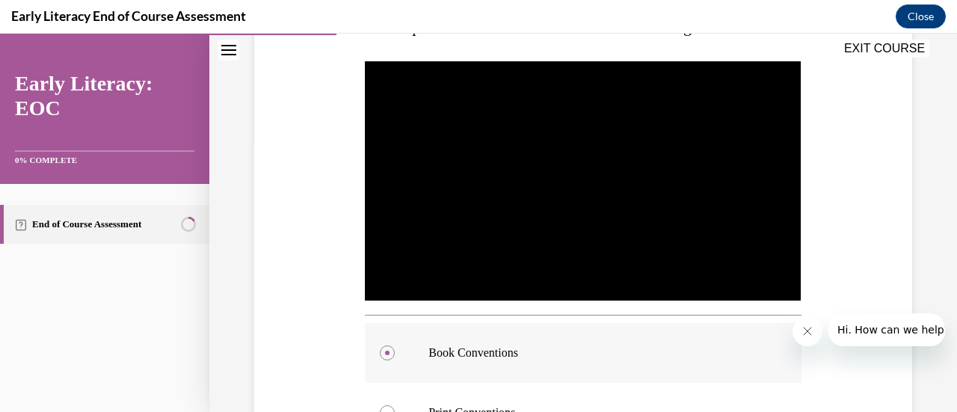
scroll to position [530, 0]
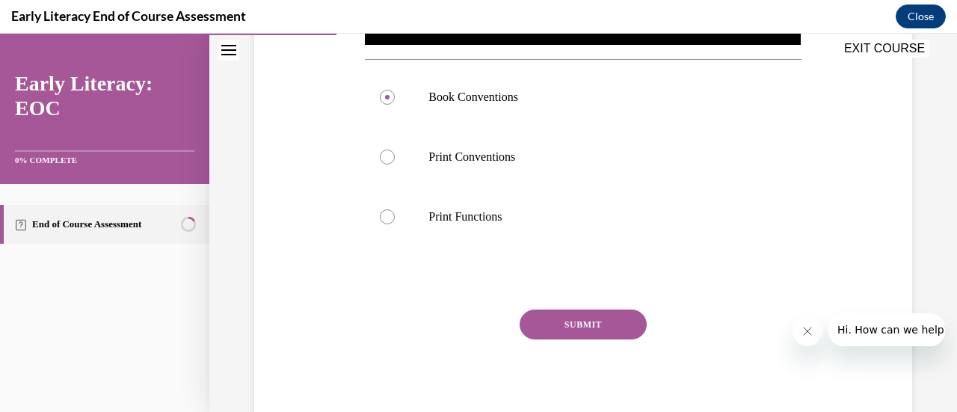
click at [592, 326] on button "SUBMIT" at bounding box center [583, 325] width 127 height 30
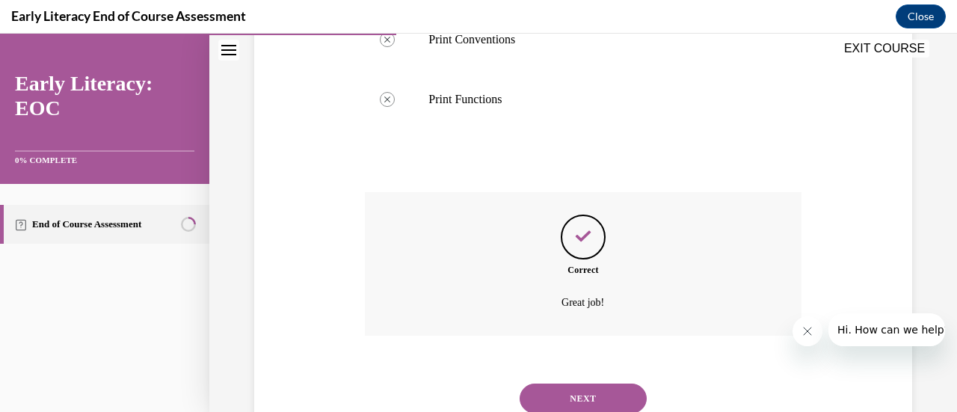
click at [576, 384] on button "NEXT" at bounding box center [583, 399] width 127 height 30
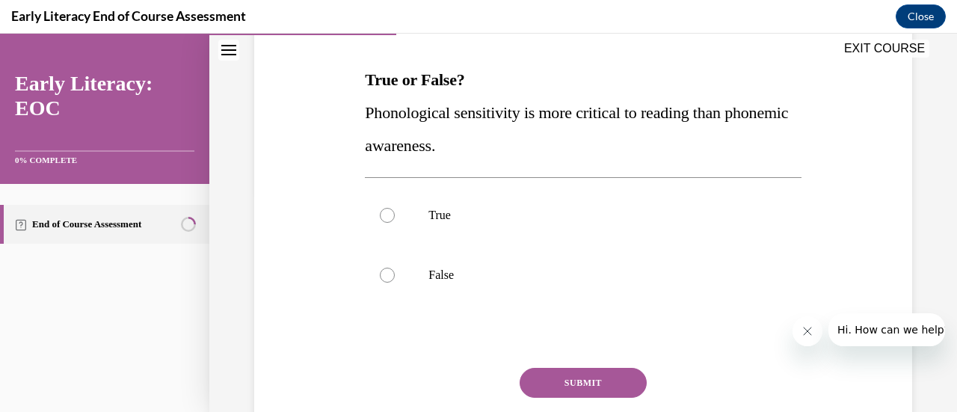
scroll to position [222, 0]
click at [517, 268] on p "False" at bounding box center [595, 274] width 335 height 15
click at [587, 387] on button "SUBMIT" at bounding box center [583, 382] width 127 height 30
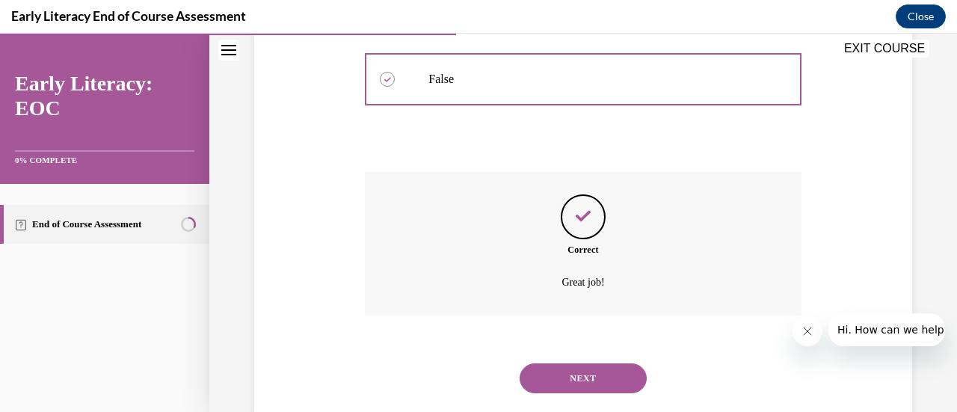
click at [588, 378] on button "NEXT" at bounding box center [583, 378] width 127 height 30
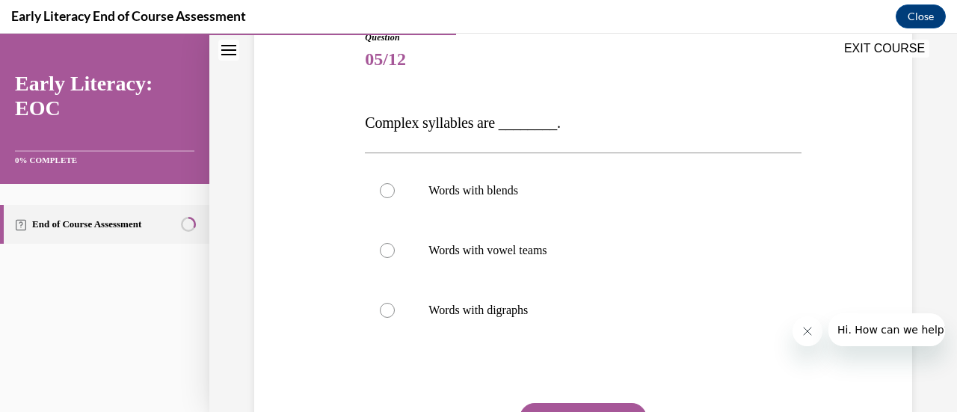
scroll to position [199, 0]
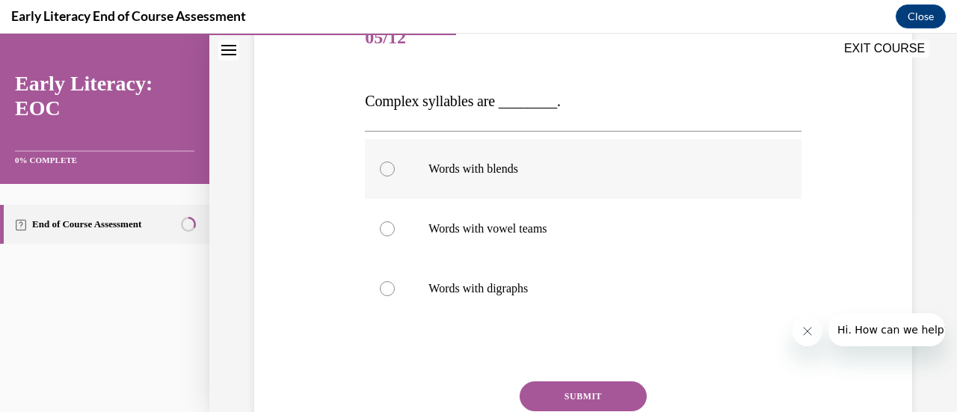
click at [499, 170] on p "Words with blends" at bounding box center [595, 169] width 335 height 15
click at [582, 385] on button "SUBMIT" at bounding box center [583, 396] width 127 height 30
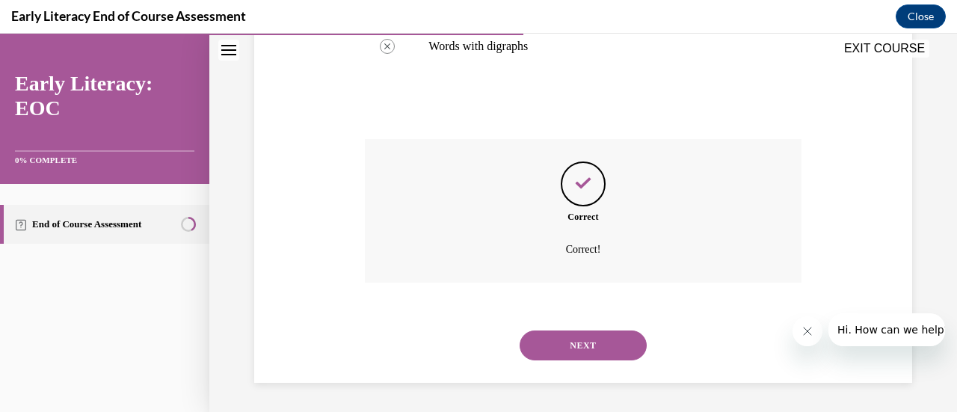
click at [588, 356] on button "NEXT" at bounding box center [583, 346] width 127 height 30
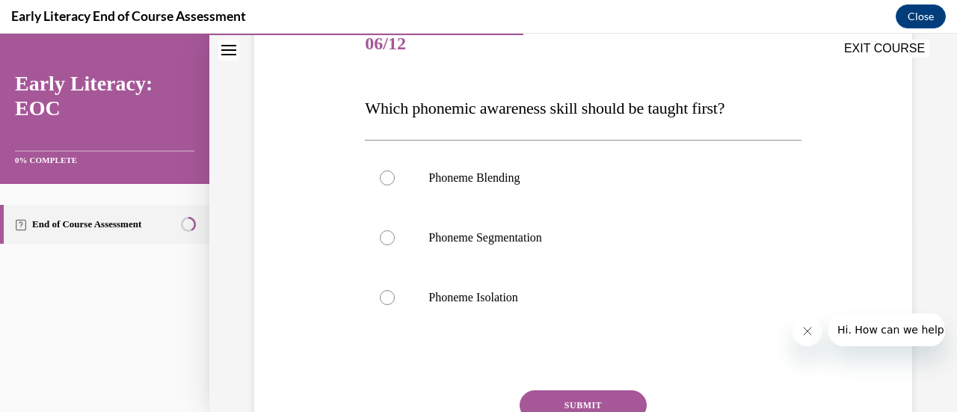
scroll to position [194, 0]
click at [511, 282] on div at bounding box center [583, 297] width 436 height 60
click at [601, 397] on button "SUBMIT" at bounding box center [583, 405] width 127 height 30
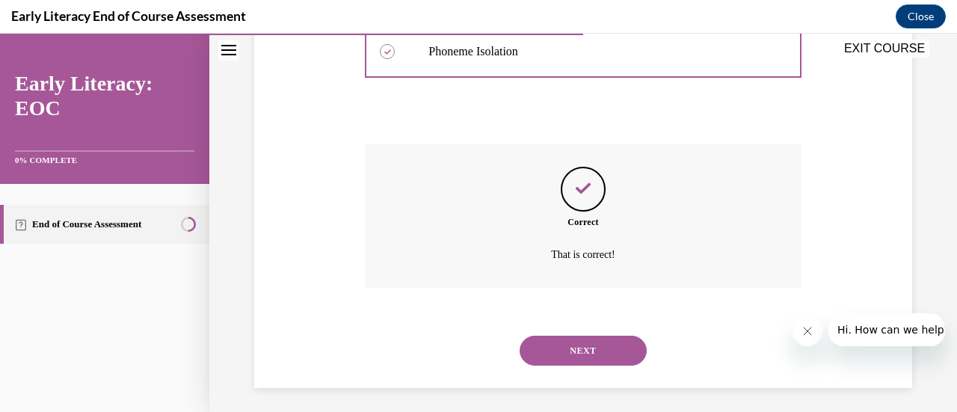
click at [596, 346] on button "NEXT" at bounding box center [583, 351] width 127 height 30
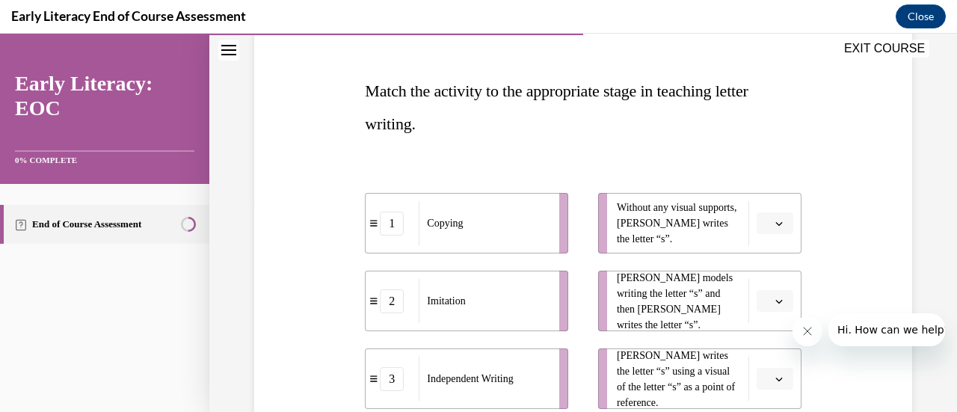
scroll to position [211, 0]
click at [775, 219] on icon "button" at bounding box center [778, 222] width 7 height 7
click at [767, 360] on div "1 2 3" at bounding box center [763, 299] width 37 height 127
click at [766, 346] on div "3" at bounding box center [763, 345] width 37 height 30
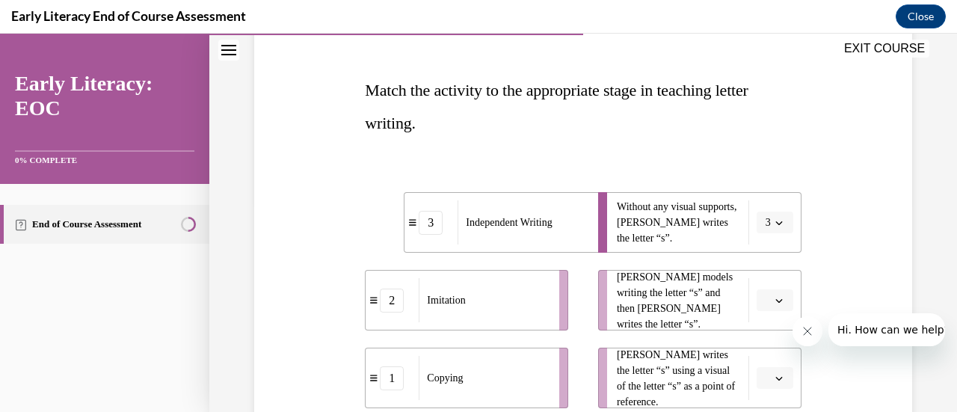
click at [770, 292] on button "button" at bounding box center [775, 300] width 37 height 22
click at [771, 244] on div "2" at bounding box center [763, 236] width 37 height 30
click at [775, 375] on icon "button" at bounding box center [778, 378] width 7 height 7
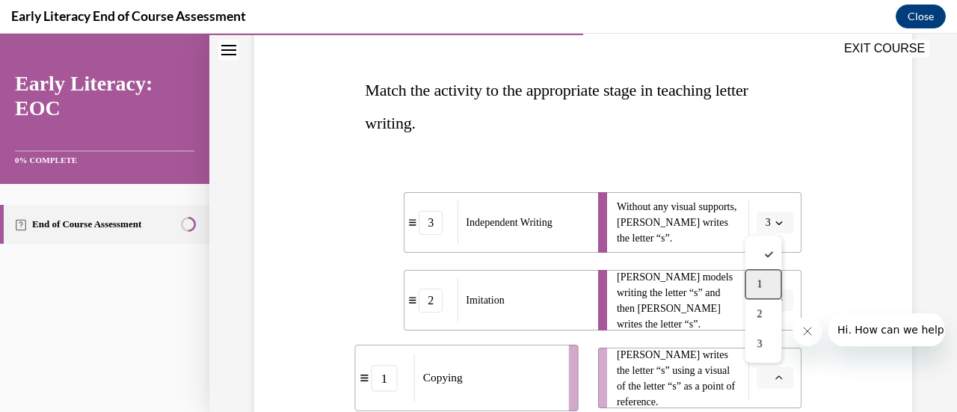
click at [771, 280] on div "1" at bounding box center [763, 284] width 37 height 30
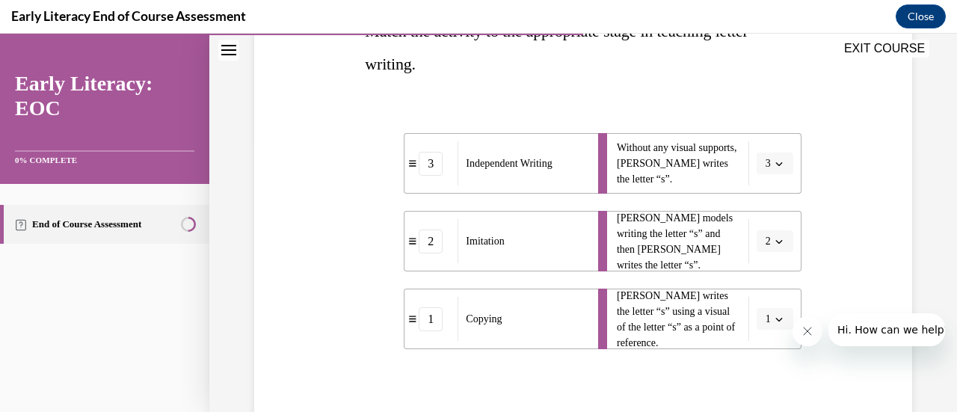
scroll to position [377, 0]
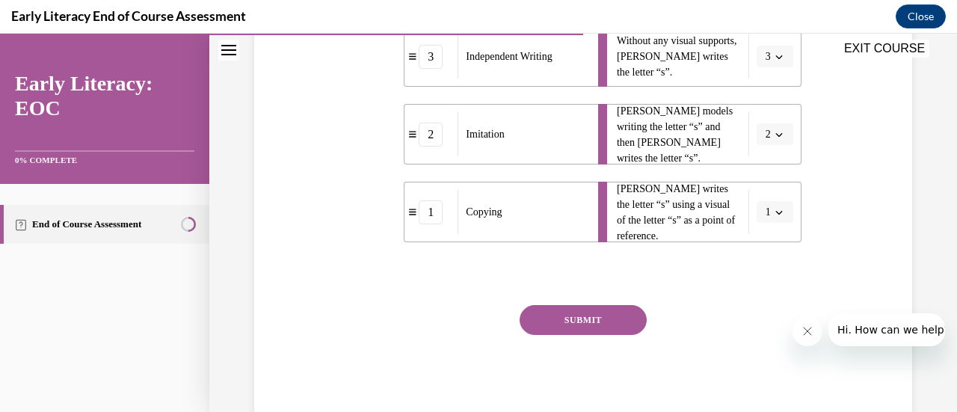
click at [567, 316] on button "SUBMIT" at bounding box center [583, 320] width 127 height 30
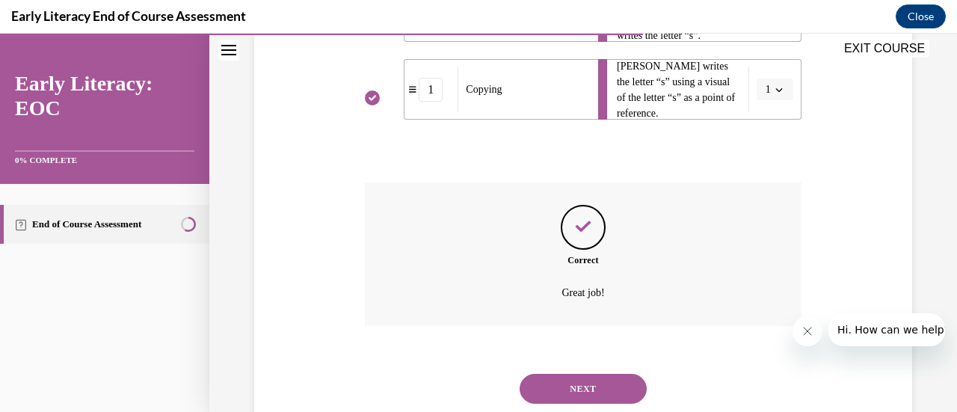
click at [602, 394] on button "NEXT" at bounding box center [583, 389] width 127 height 30
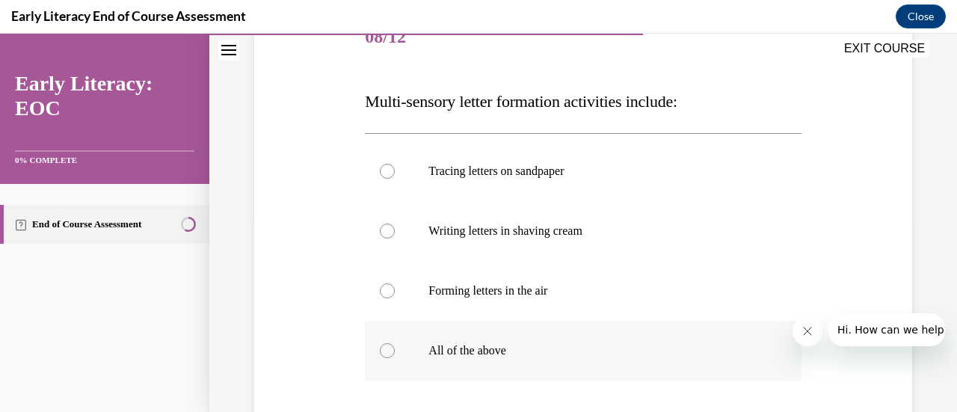
click at [541, 362] on div at bounding box center [583, 351] width 436 height 60
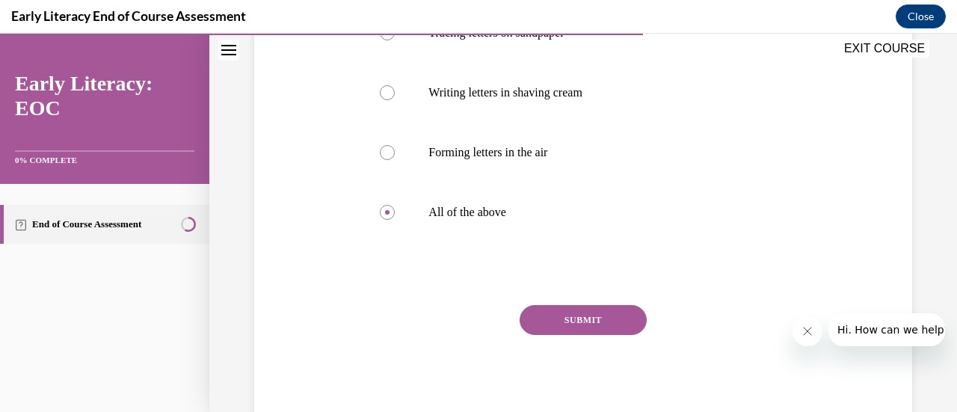
click at [583, 330] on button "SUBMIT" at bounding box center [583, 320] width 127 height 30
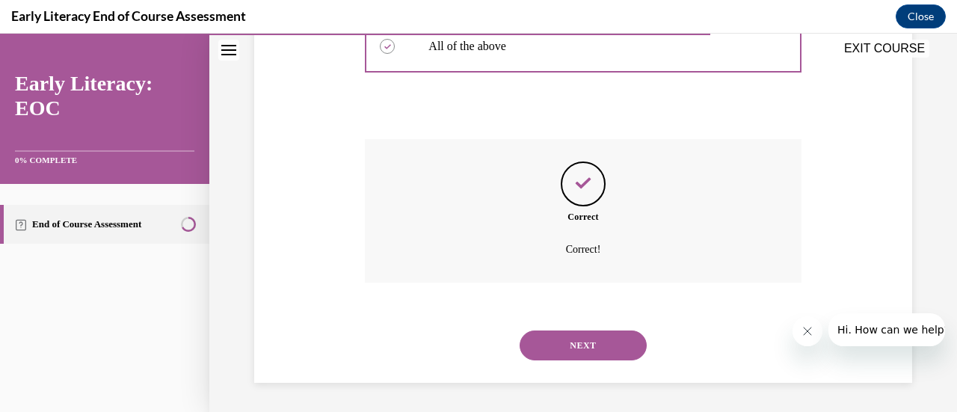
click at [583, 348] on button "NEXT" at bounding box center [583, 346] width 127 height 30
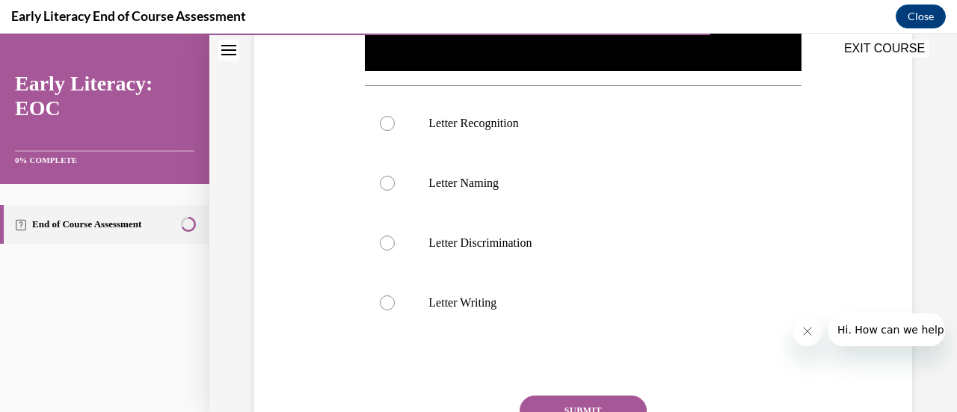
scroll to position [46, 0]
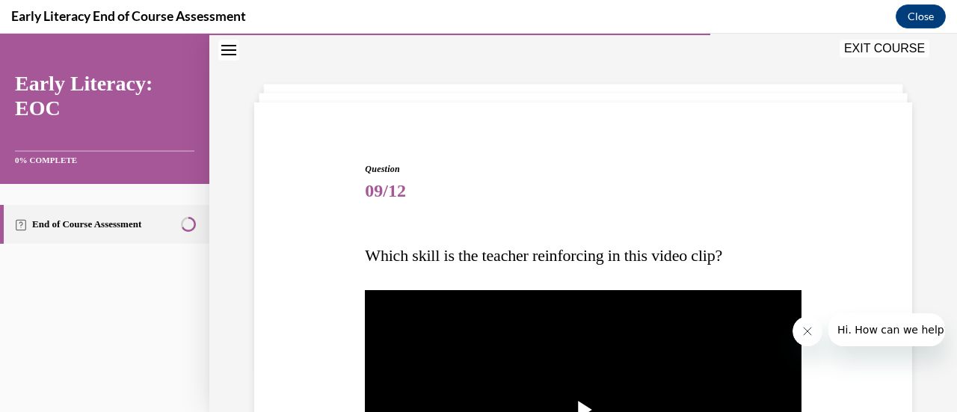
click at [583, 348] on img "Video player" at bounding box center [583, 409] width 436 height 245
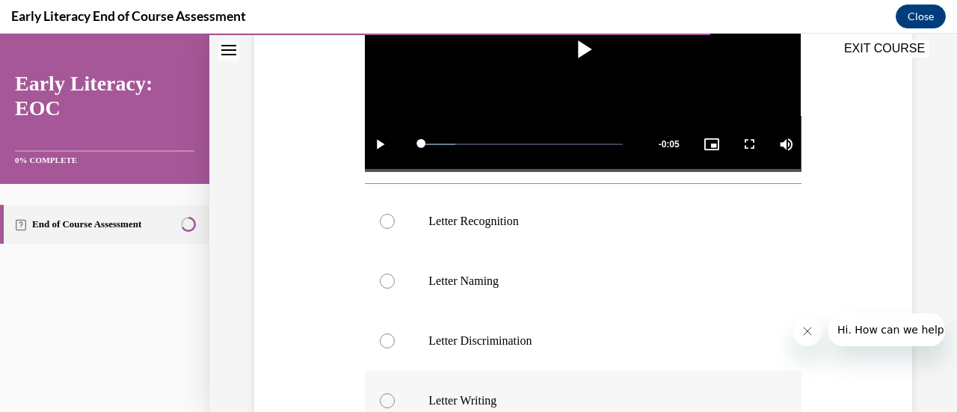
scroll to position [409, 0]
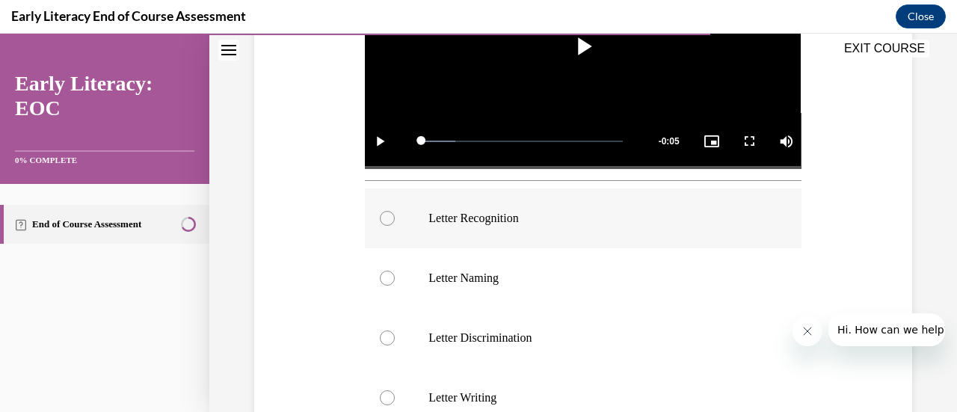
click at [546, 197] on div at bounding box center [583, 218] width 436 height 60
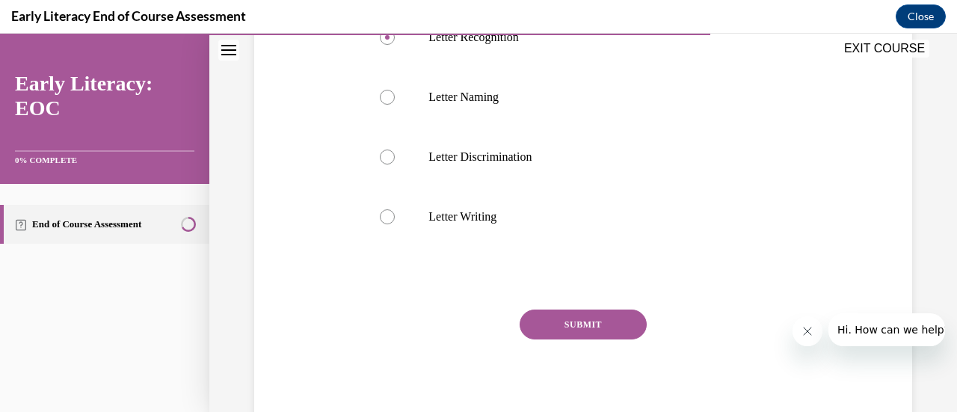
click at [591, 317] on button "SUBMIT" at bounding box center [583, 325] width 127 height 30
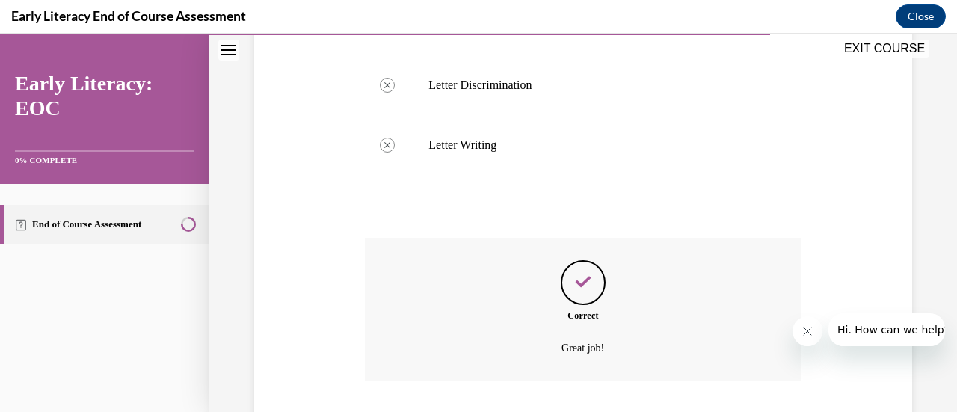
scroll to position [756, 0]
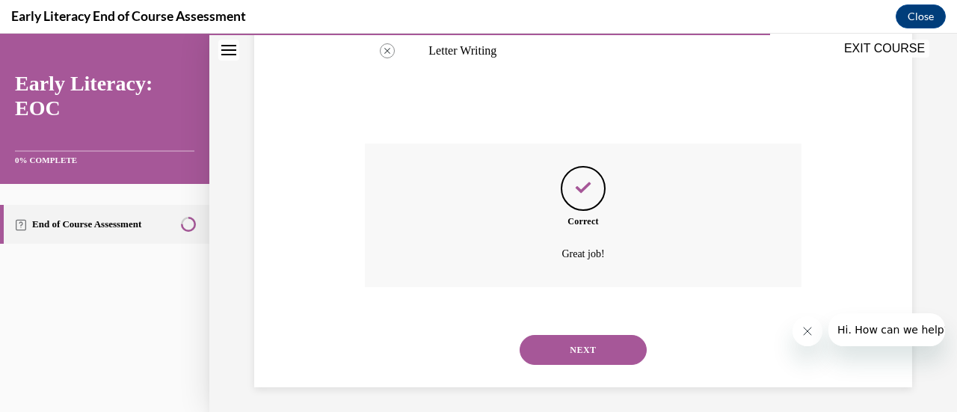
click at [606, 344] on button "NEXT" at bounding box center [583, 350] width 127 height 30
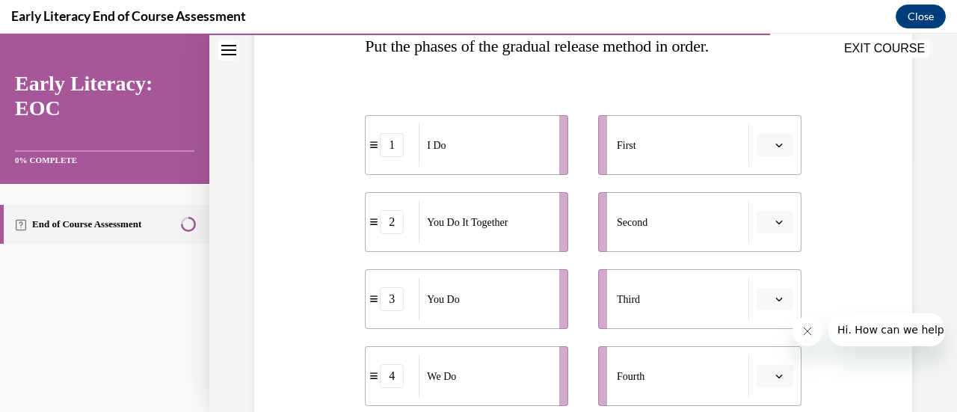
scroll to position [256, 0]
click at [770, 155] on li "First" at bounding box center [699, 144] width 203 height 60
click at [769, 149] on button "button" at bounding box center [775, 144] width 37 height 22
click at [766, 203] on div "1" at bounding box center [763, 207] width 37 height 30
click at [775, 218] on icon "button" at bounding box center [778, 221] width 7 height 7
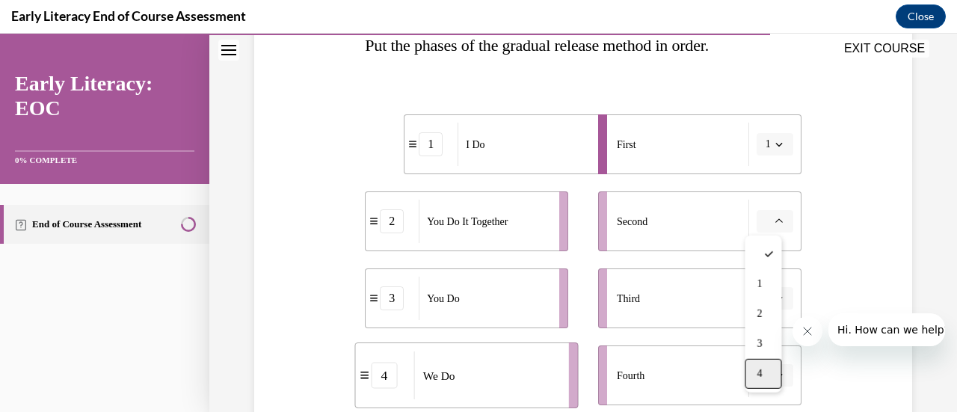
click at [767, 373] on div "4" at bounding box center [763, 374] width 37 height 30
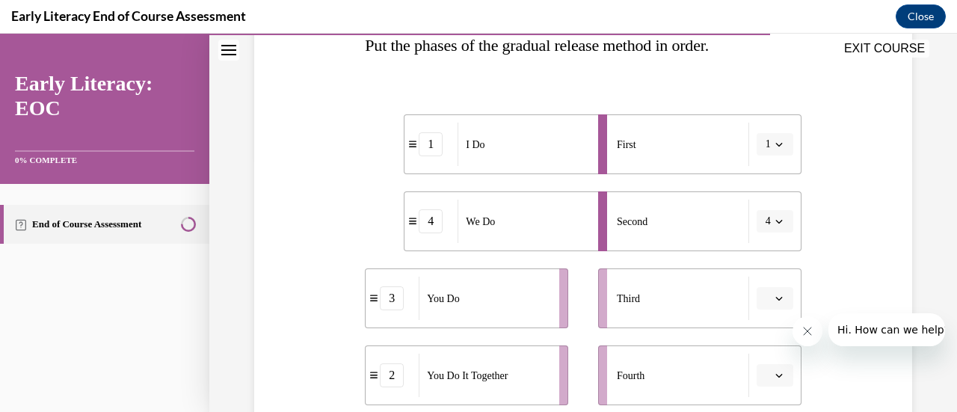
click at [774, 302] on span "button" at bounding box center [779, 298] width 10 height 10
click at [763, 209] on div "2" at bounding box center [763, 205] width 37 height 30
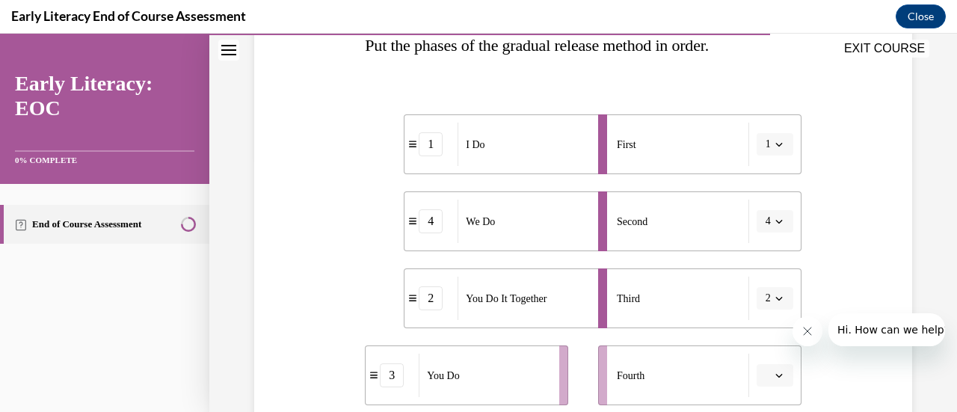
click at [764, 373] on button "button" at bounding box center [775, 375] width 37 height 22
click at [772, 313] on div "3" at bounding box center [763, 312] width 37 height 30
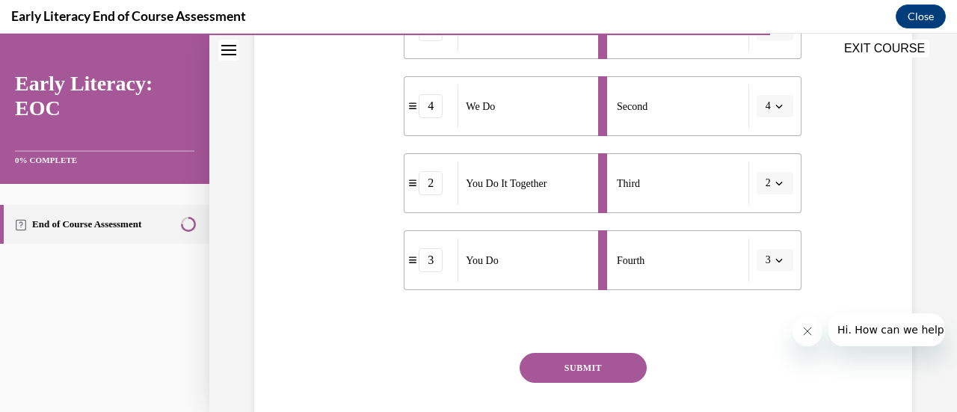
scroll to position [381, 0]
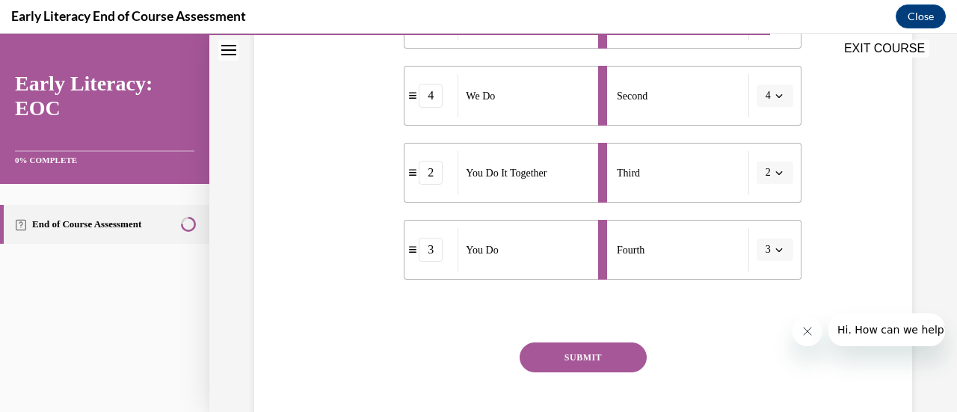
click at [598, 360] on button "SUBMIT" at bounding box center [583, 357] width 127 height 30
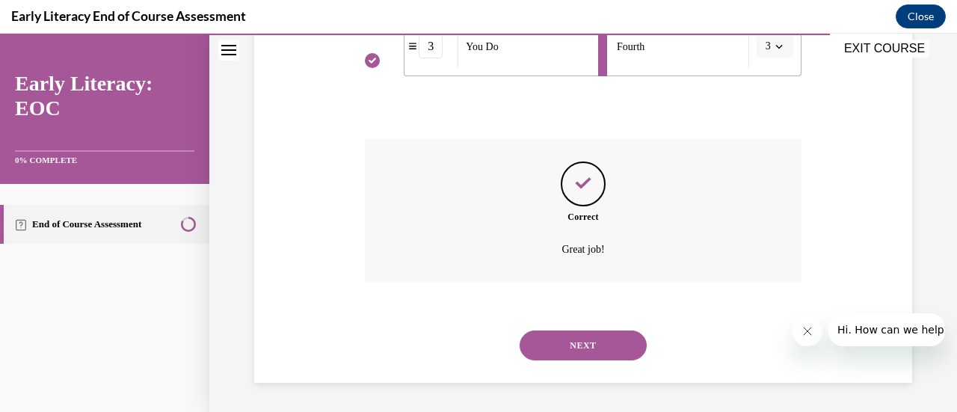
click at [599, 360] on button "NEXT" at bounding box center [583, 346] width 127 height 30
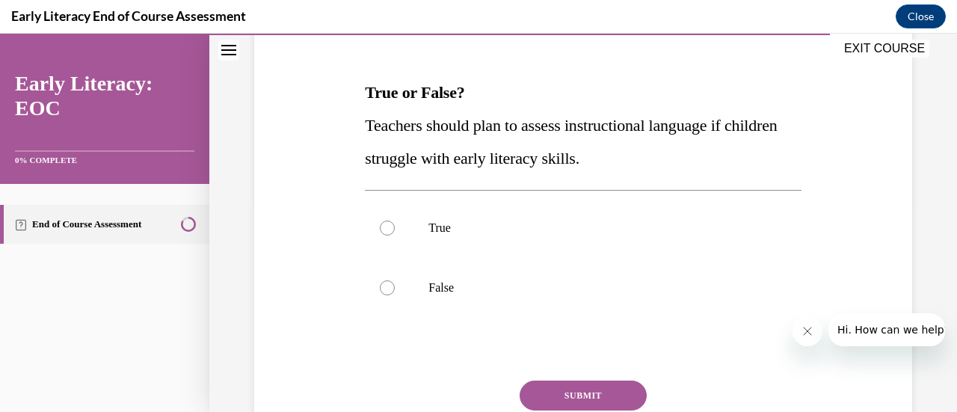
scroll to position [210, 0]
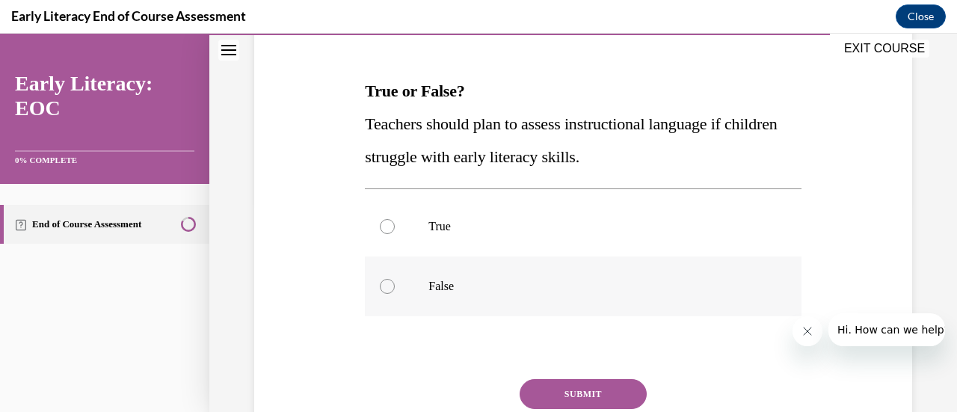
click at [471, 297] on div at bounding box center [583, 286] width 436 height 60
click at [465, 213] on div at bounding box center [583, 227] width 436 height 60
click at [562, 382] on button "SUBMIT" at bounding box center [583, 394] width 127 height 30
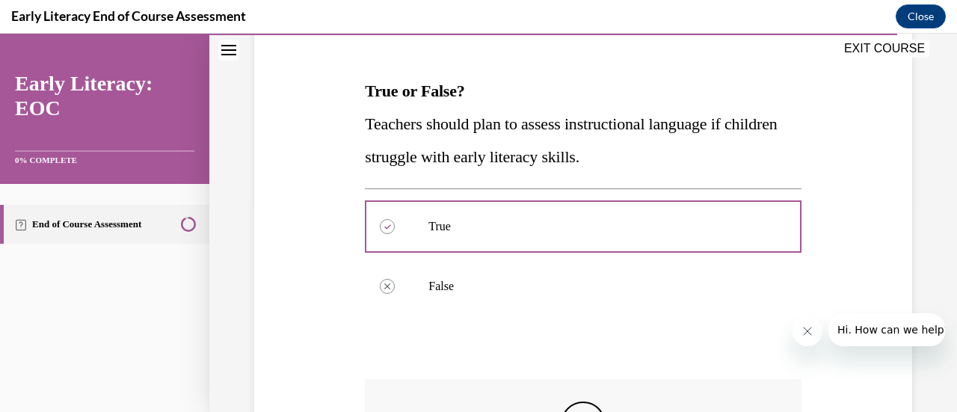
scroll to position [450, 0]
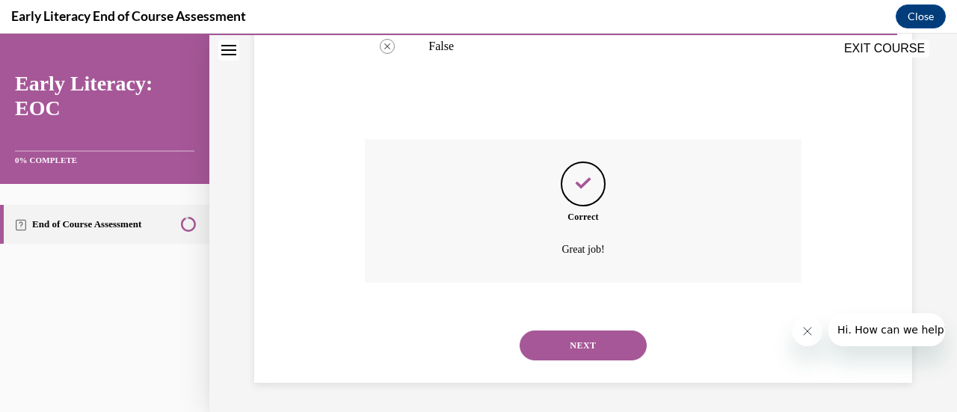
click at [585, 337] on button "NEXT" at bounding box center [583, 346] width 127 height 30
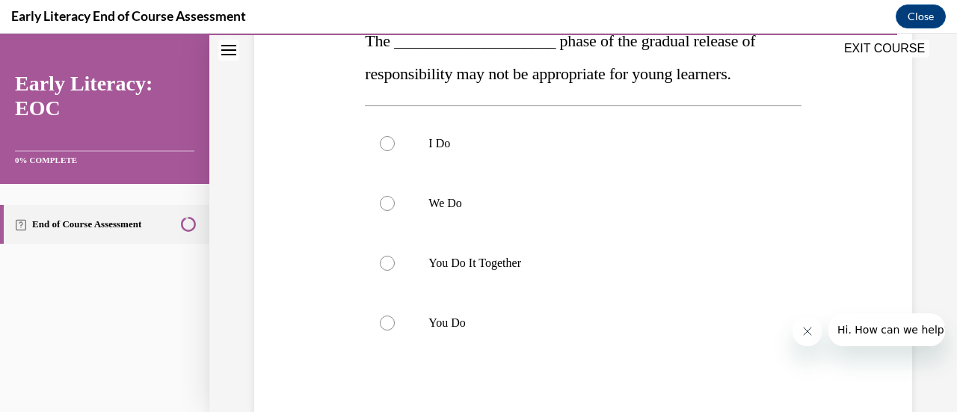
scroll to position [262, 0]
click at [574, 275] on div at bounding box center [583, 262] width 436 height 60
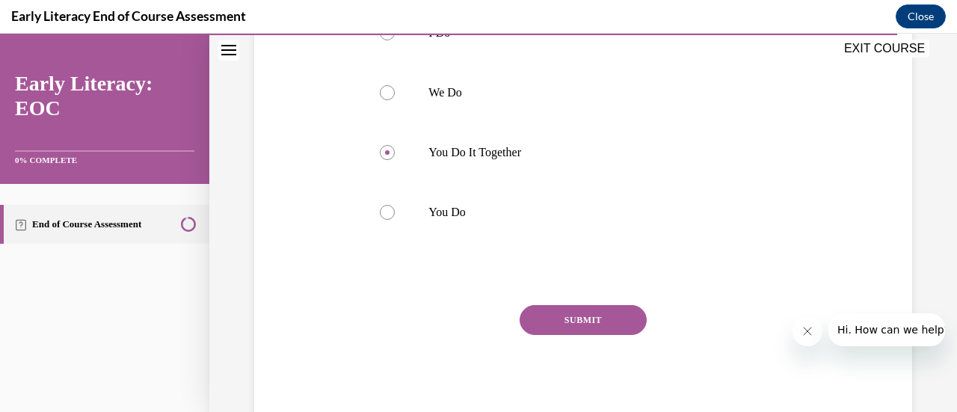
click at [581, 310] on button "SUBMIT" at bounding box center [583, 320] width 127 height 30
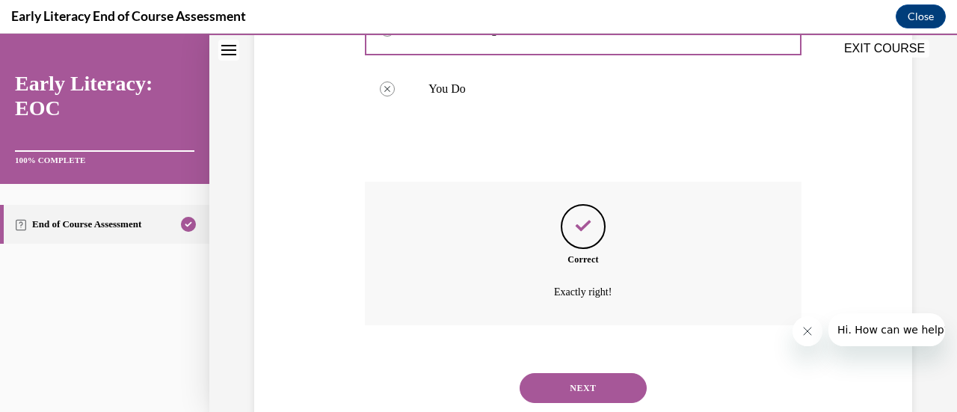
scroll to position [522, 0]
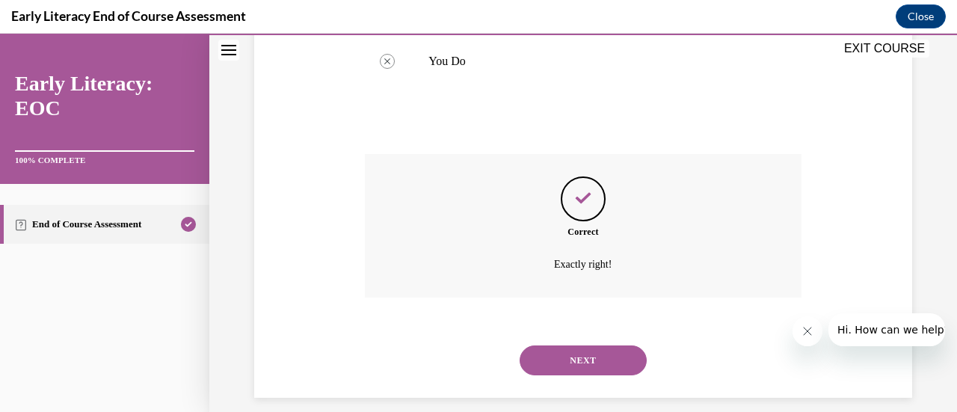
click at [578, 361] on button "NEXT" at bounding box center [583, 360] width 127 height 30
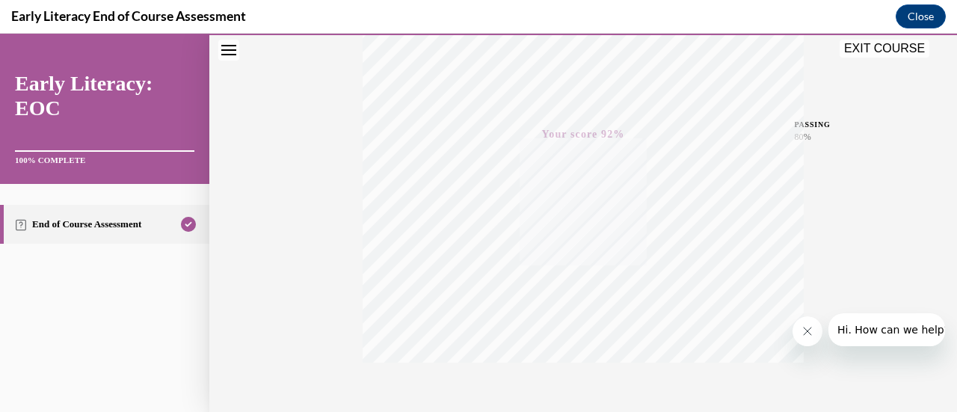
scroll to position [387, 0]
click at [890, 52] on button "EXIT COURSE" at bounding box center [885, 49] width 90 height 18
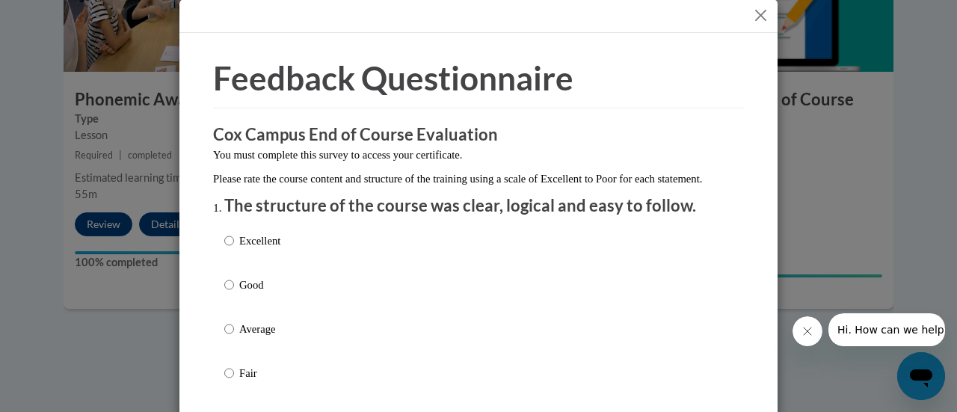
scroll to position [0, 0]
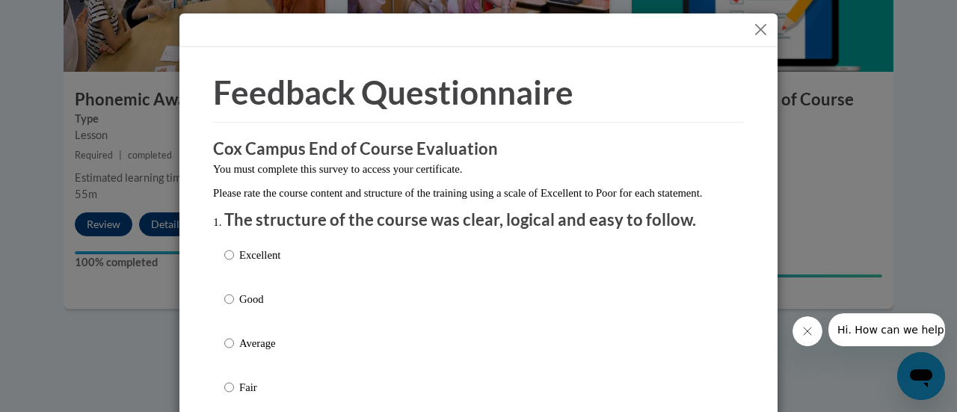
click at [254, 263] on p "Excellent" at bounding box center [259, 255] width 41 height 16
click at [234, 263] on input "Excellent" at bounding box center [229, 255] width 10 height 16
radio input "true"
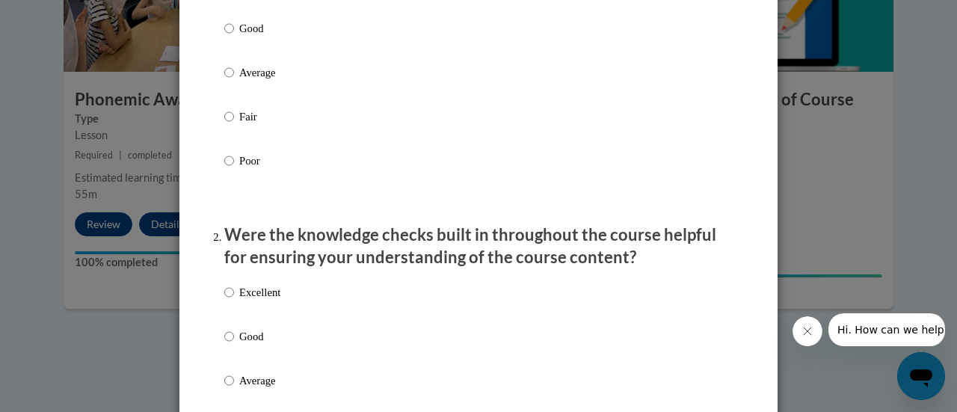
scroll to position [271, 0]
click at [266, 300] on p "Excellent" at bounding box center [259, 291] width 41 height 16
click at [234, 300] on input "Excellent" at bounding box center [229, 291] width 10 height 16
radio input "true"
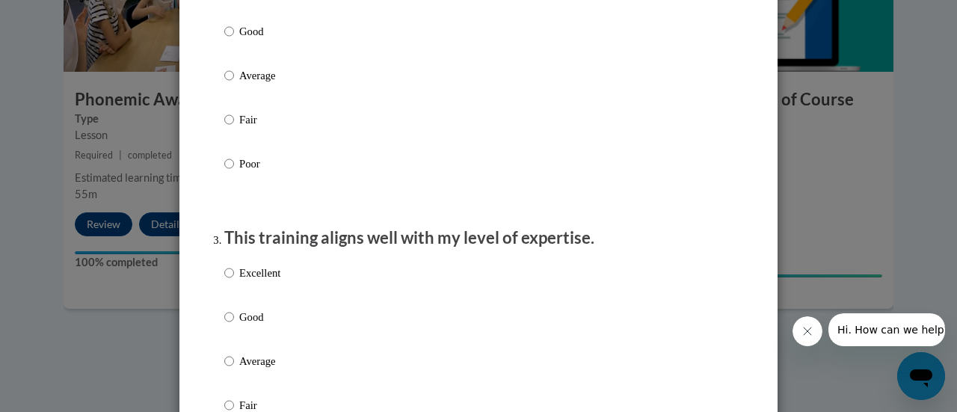
scroll to position [577, 0]
click at [253, 348] on label "Good" at bounding box center [252, 328] width 56 height 40
click at [234, 325] on input "Good" at bounding box center [229, 316] width 10 height 16
radio input "true"
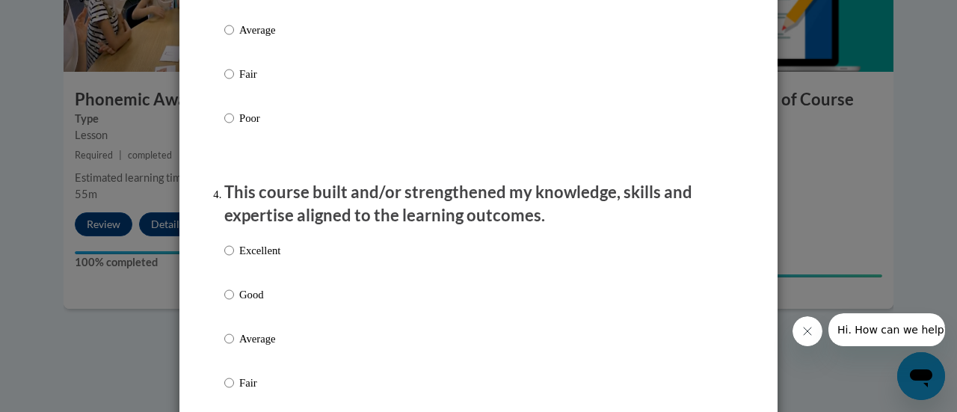
scroll to position [924, 0]
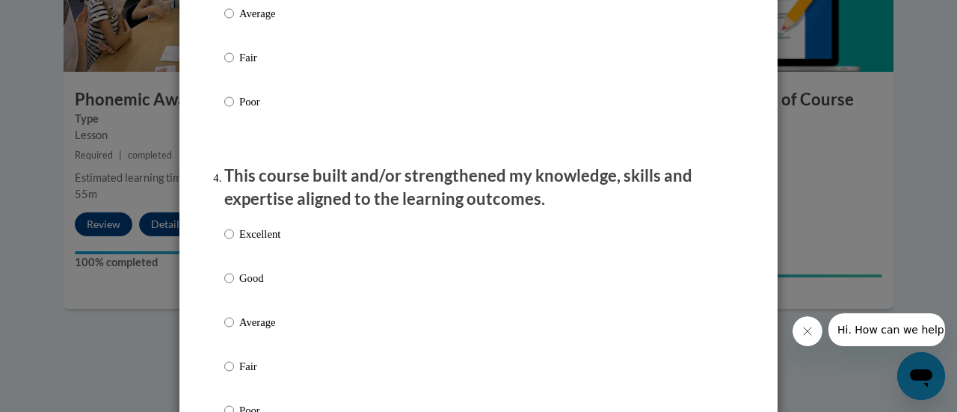
click at [242, 286] on p "Good" at bounding box center [259, 278] width 41 height 16
click at [234, 286] on input "Good" at bounding box center [229, 278] width 10 height 16
radio input "true"
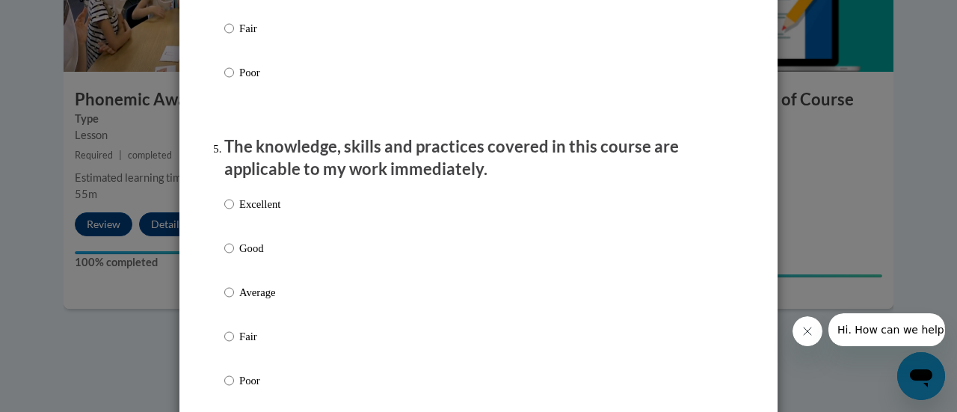
scroll to position [1263, 0]
click at [257, 255] on p "Good" at bounding box center [259, 247] width 41 height 16
click at [234, 255] on input "Good" at bounding box center [229, 247] width 10 height 16
radio input "true"
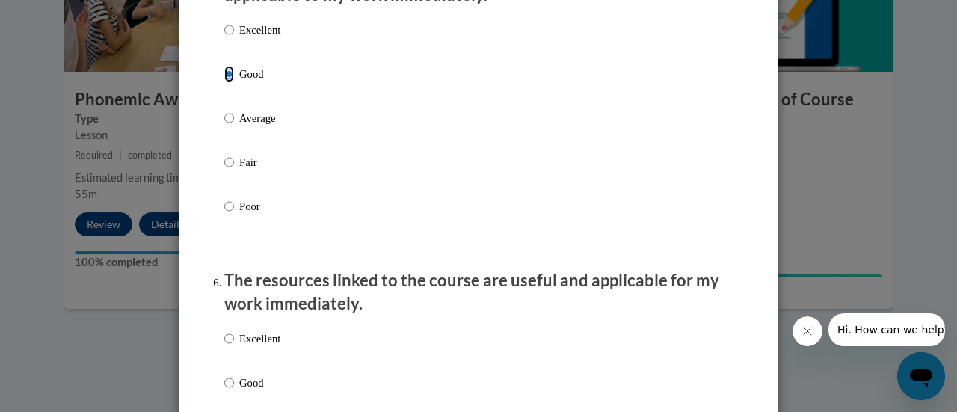
scroll to position [1434, 0]
click at [232, 173] on label "Fair" at bounding box center [252, 176] width 56 height 40
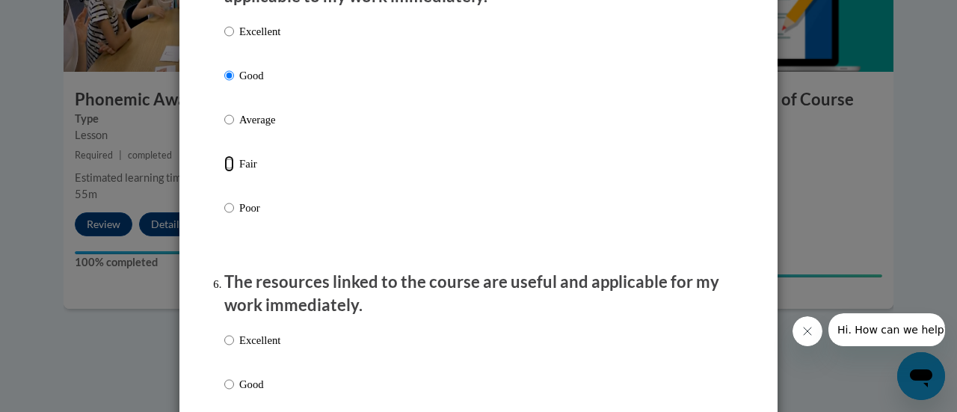
click at [232, 172] on input "Fair" at bounding box center [229, 164] width 10 height 16
radio input "true"
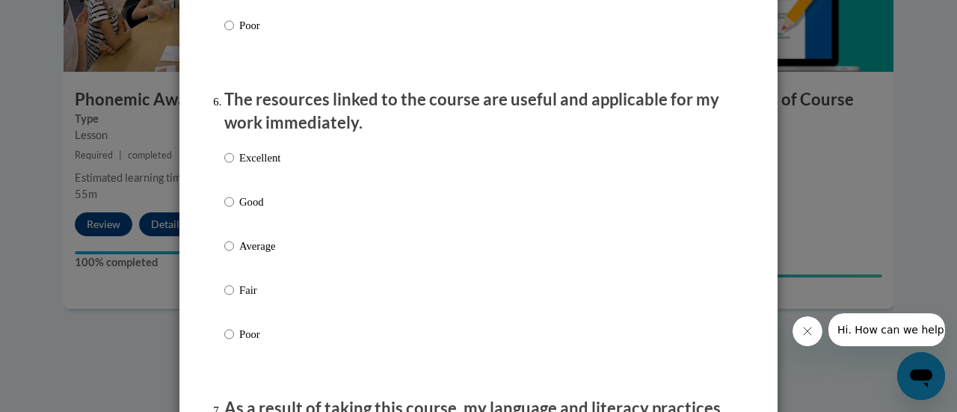
scroll to position [1617, 0]
click at [243, 293] on div "Excellent Good Average Fair Poor" at bounding box center [252, 257] width 56 height 232
click at [244, 254] on p "Average" at bounding box center [259, 245] width 41 height 16
click at [234, 254] on input "Average" at bounding box center [229, 245] width 10 height 16
radio input "true"
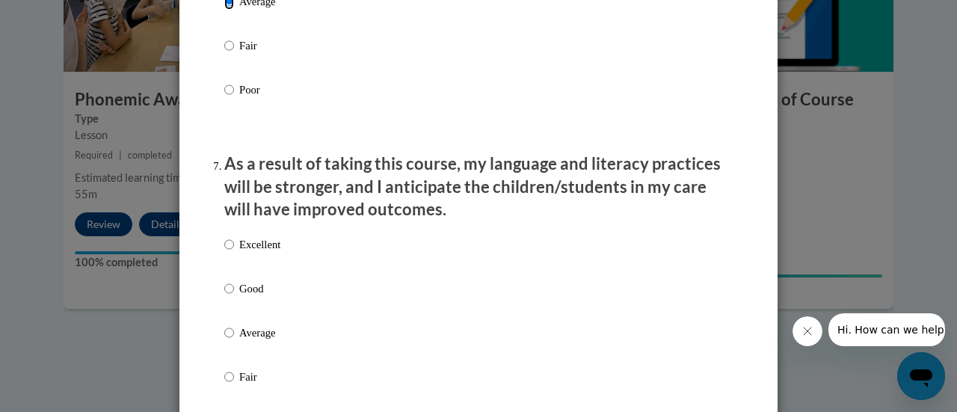
scroll to position [1872, 0]
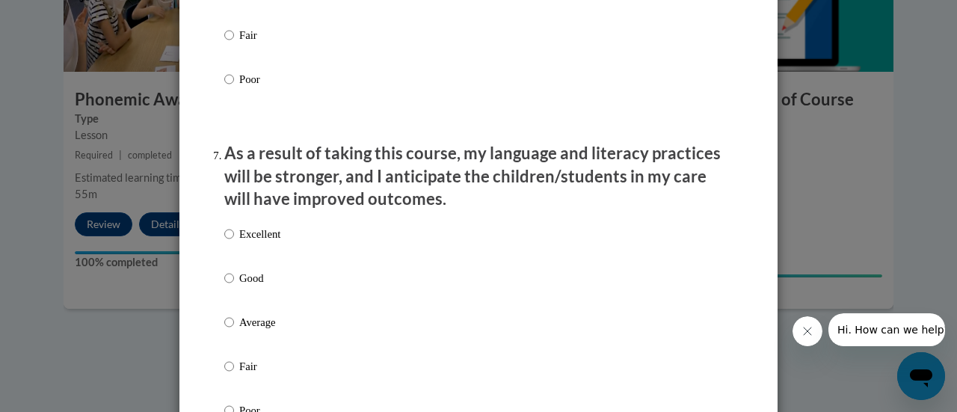
click at [251, 327] on div "Excellent Good Average Fair Poor" at bounding box center [252, 334] width 56 height 232
click at [246, 331] on p "Average" at bounding box center [259, 322] width 41 height 16
click at [234, 331] on input "Average" at bounding box center [229, 322] width 10 height 16
radio input "true"
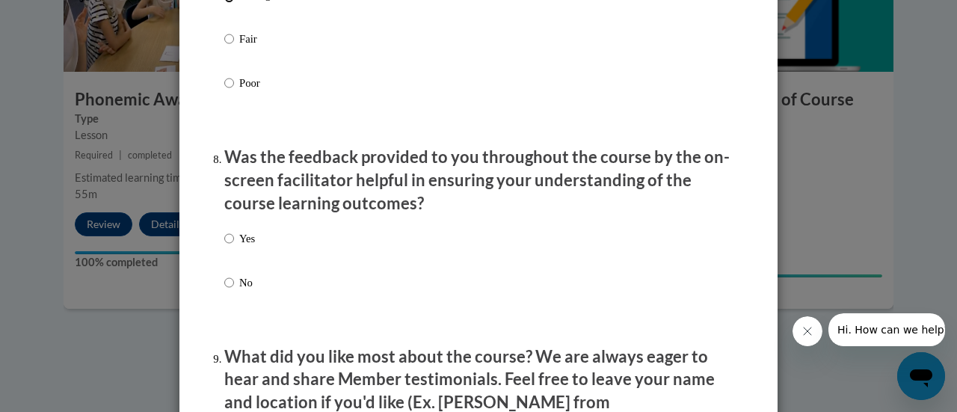
scroll to position [2200, 0]
click at [241, 260] on label "Yes" at bounding box center [239, 250] width 31 height 40
click at [234, 246] on input "Yes" at bounding box center [229, 238] width 10 height 16
radio input "true"
click at [239, 246] on p "Yes" at bounding box center [247, 238] width 16 height 16
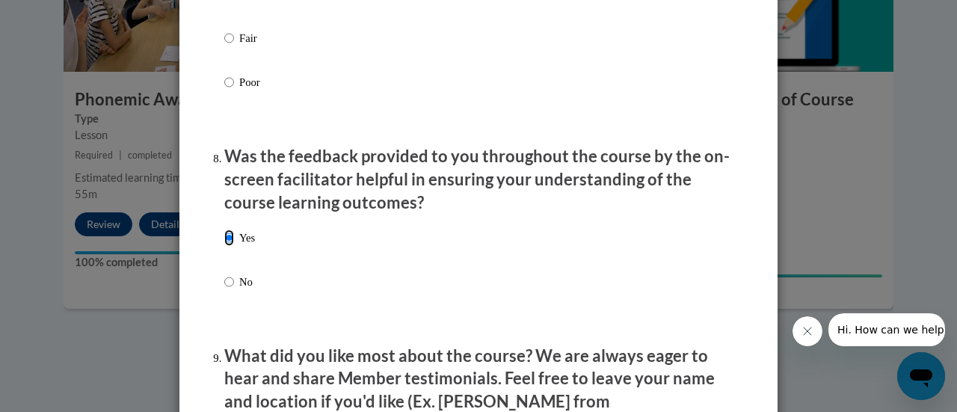
click at [234, 246] on input "Yes" at bounding box center [229, 238] width 10 height 16
click at [239, 246] on p "Yes" at bounding box center [247, 238] width 16 height 16
click at [234, 246] on input "Yes" at bounding box center [229, 238] width 10 height 16
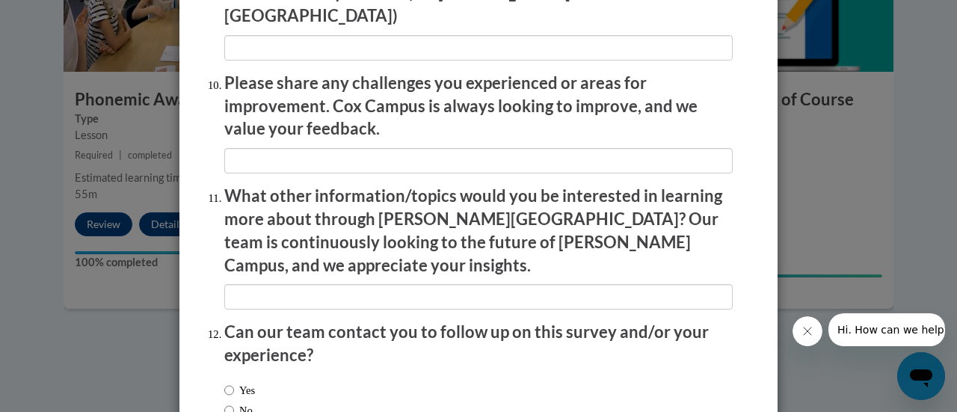
scroll to position [2697, 0]
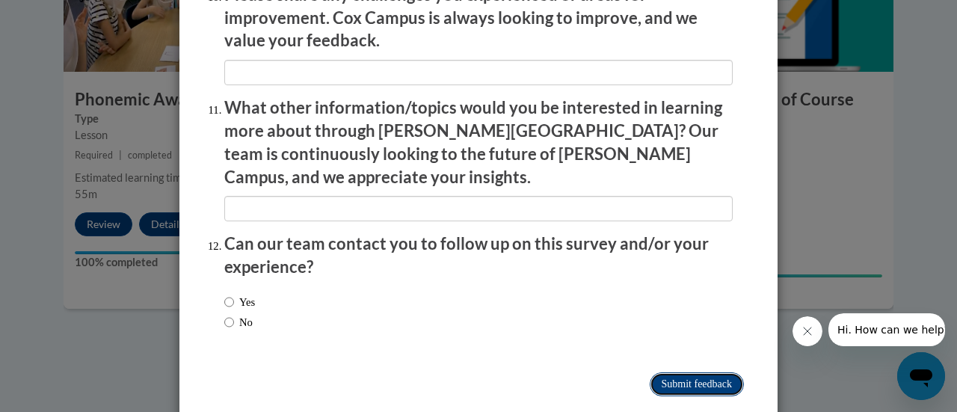
click at [655, 372] on input "Submit feedback" at bounding box center [697, 384] width 94 height 24
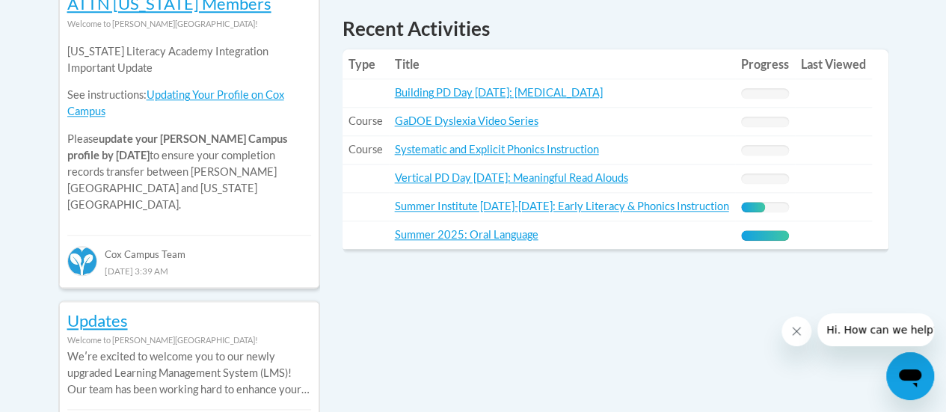
scroll to position [723, 0]
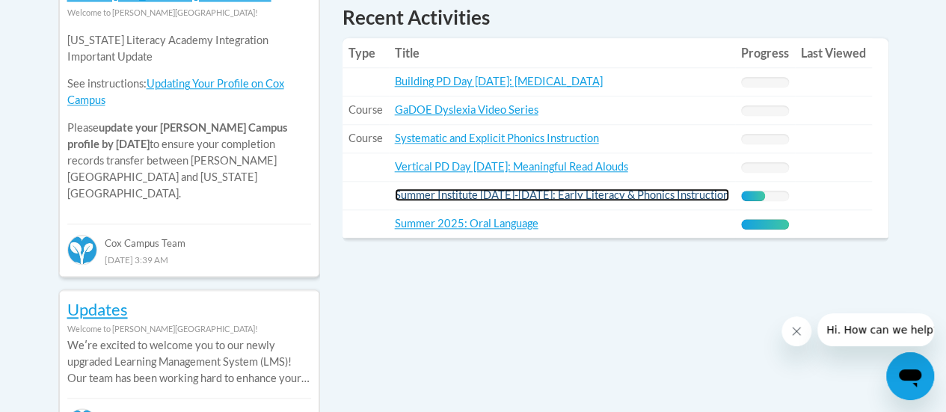
click at [568, 191] on link "Summer Institute [DATE]-[DATE]: Early Literacy & Phonics Instruction" at bounding box center [562, 194] width 334 height 13
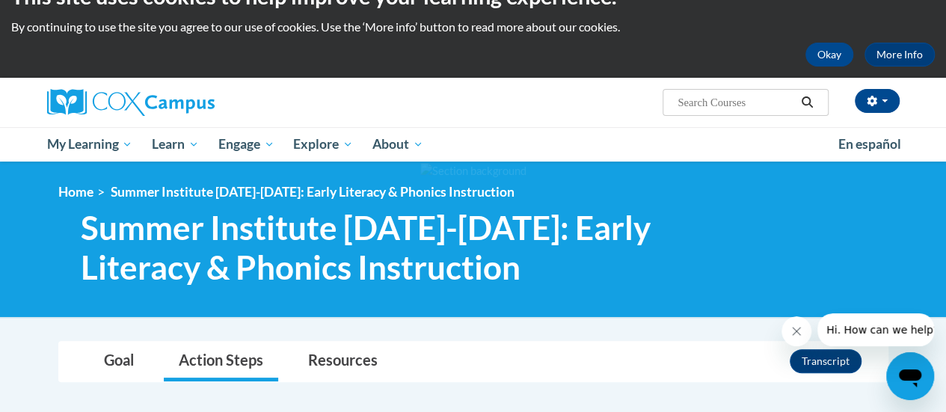
scroll to position [32, 0]
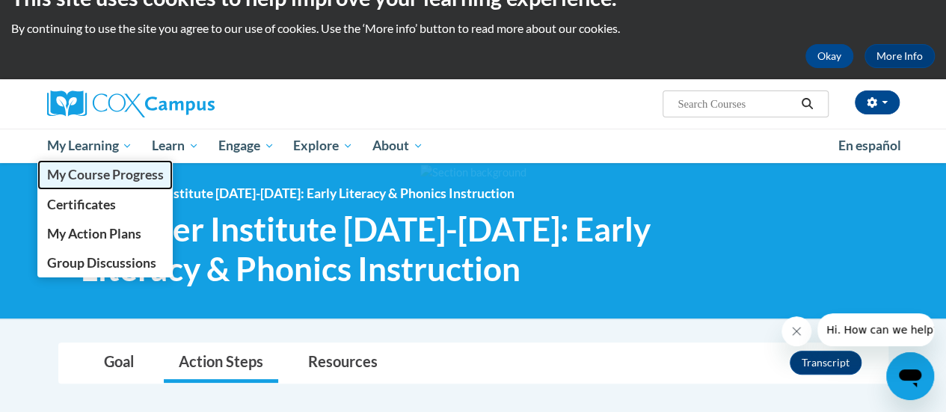
click at [94, 176] on span "My Course Progress" at bounding box center [104, 175] width 117 height 16
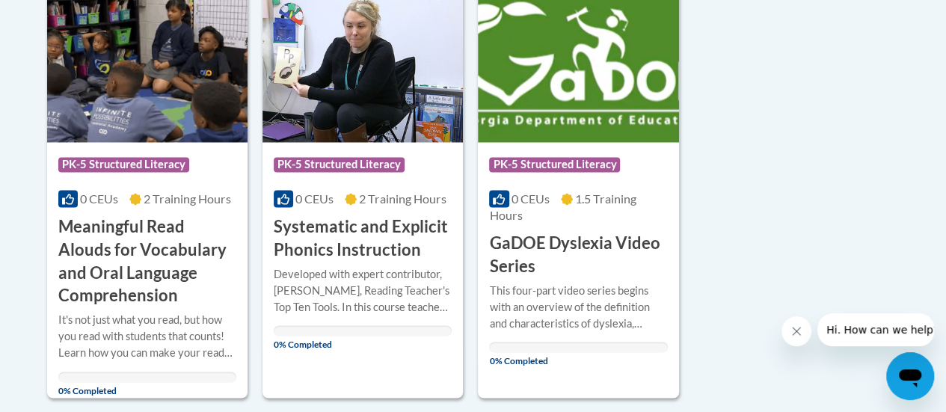
scroll to position [1194, 0]
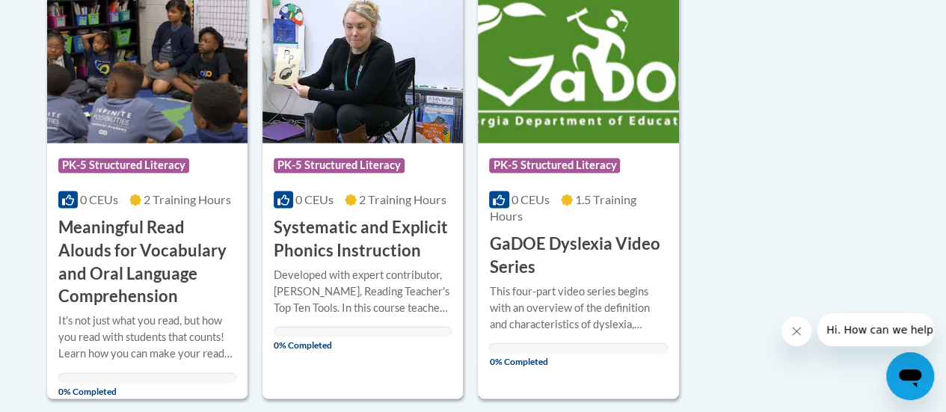
click at [513, 249] on h3 "GaDOE Dyslexia Video Series" at bounding box center [578, 255] width 178 height 46
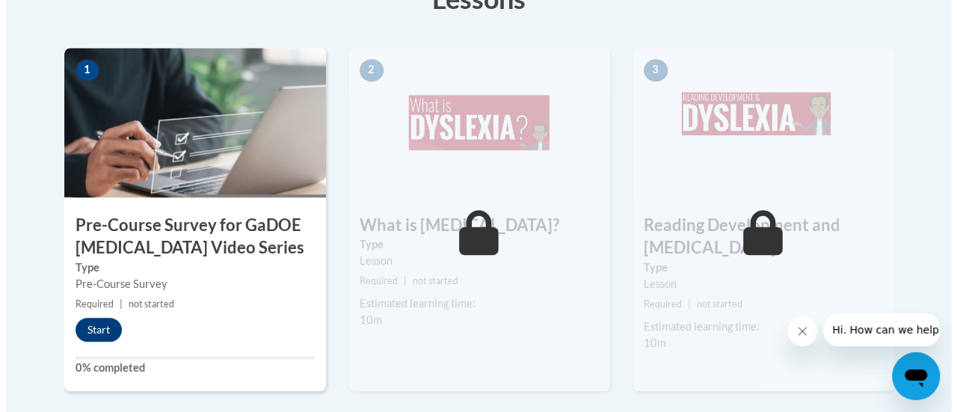
scroll to position [479, 0]
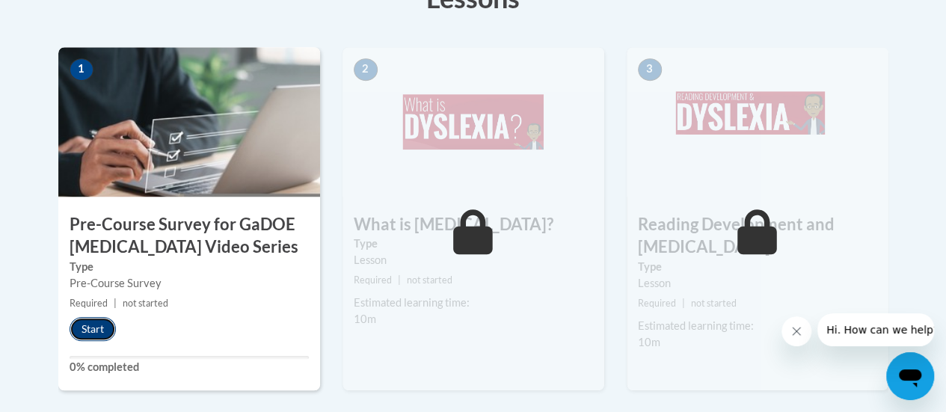
click at [99, 328] on button "Start" at bounding box center [93, 329] width 46 height 24
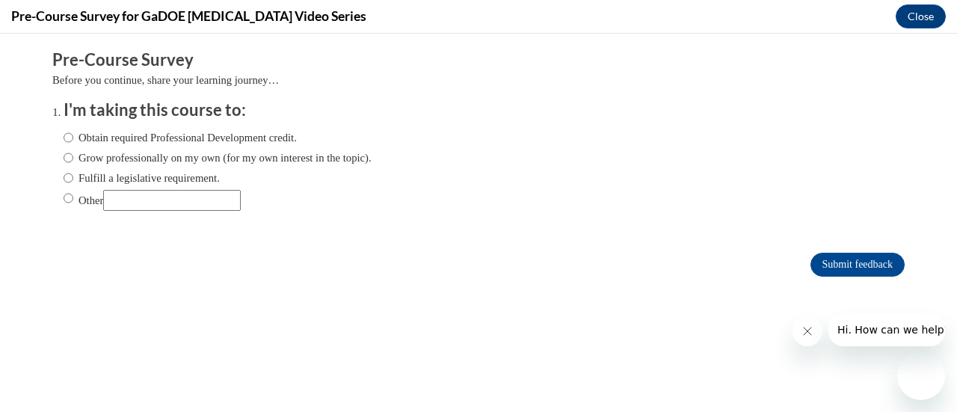
scroll to position [0, 0]
click at [64, 174] on input "Fulfill a legislative requirement." at bounding box center [69, 178] width 10 height 16
radio input "true"
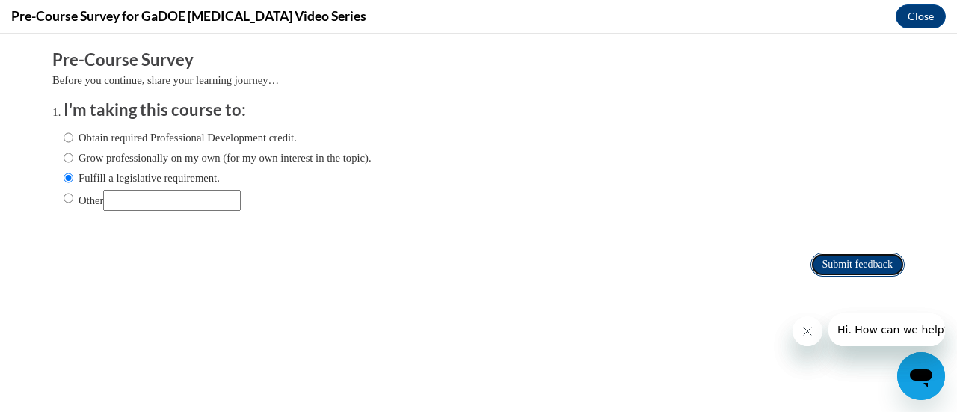
click at [829, 259] on input "Submit feedback" at bounding box center [858, 265] width 94 height 24
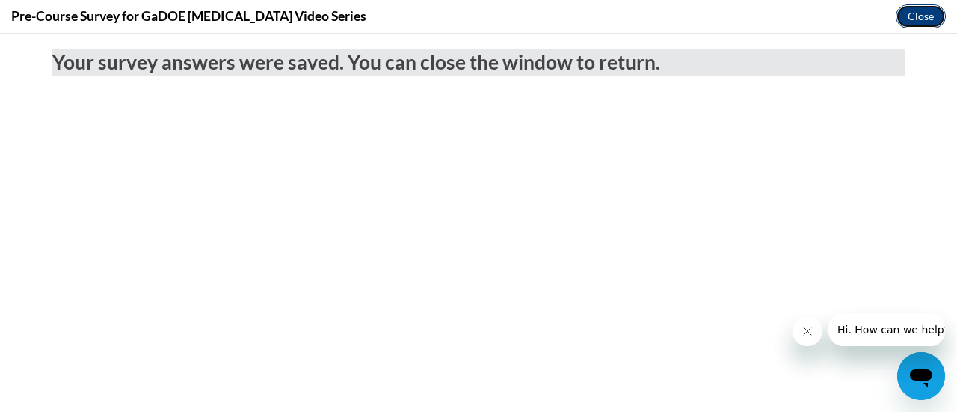
click at [905, 19] on button "Close" at bounding box center [921, 16] width 50 height 24
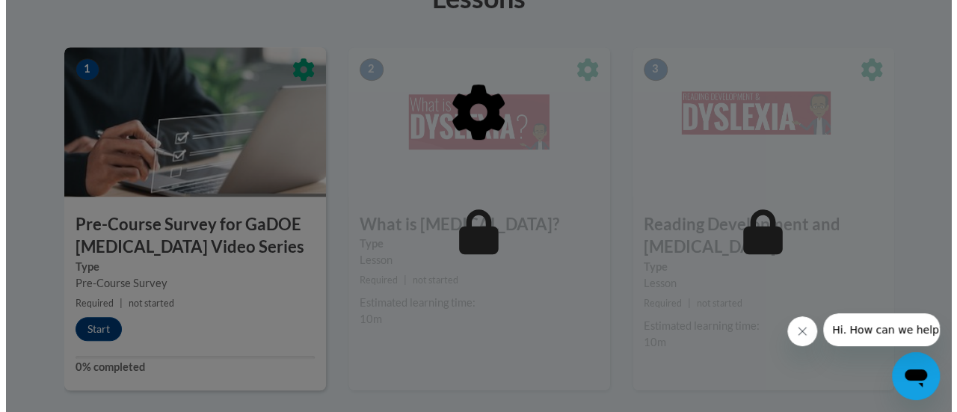
scroll to position [534, 0]
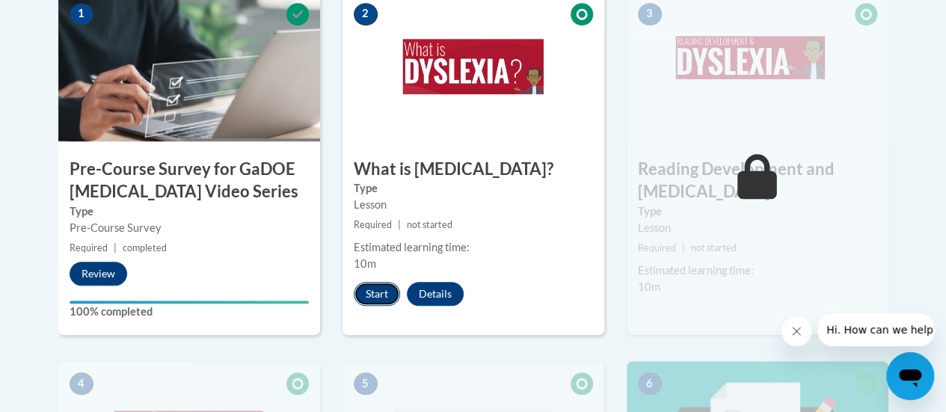
click at [378, 288] on button "Start" at bounding box center [377, 294] width 46 height 24
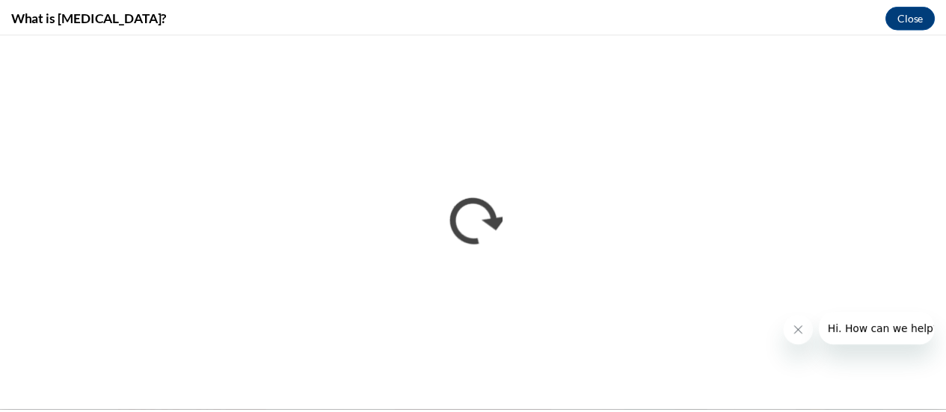
scroll to position [0, 0]
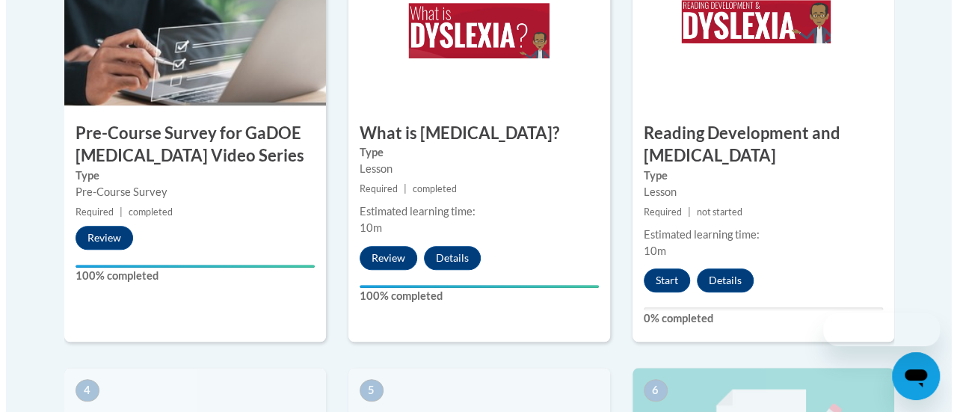
scroll to position [571, 0]
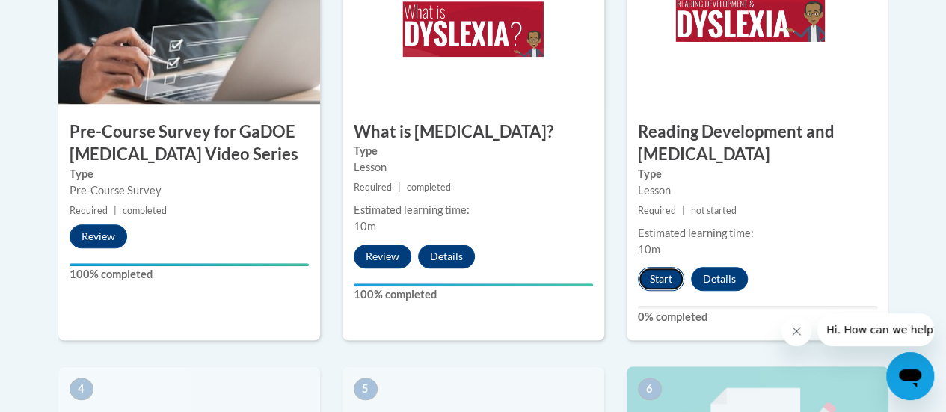
click at [660, 284] on button "Start" at bounding box center [661, 279] width 46 height 24
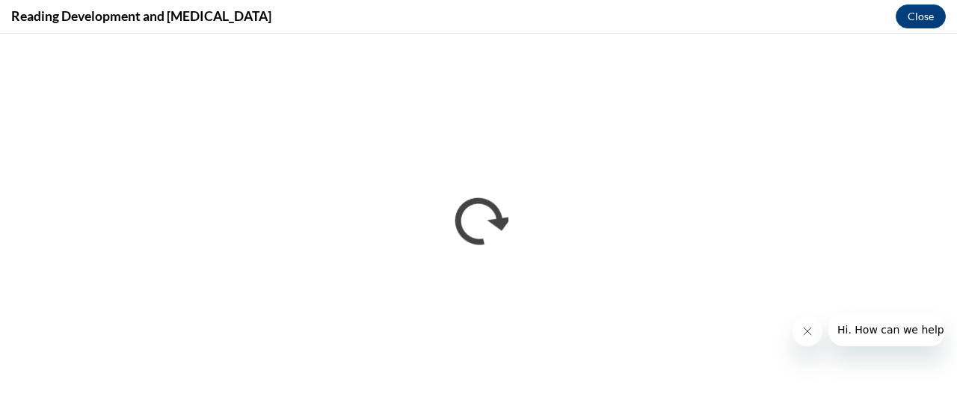
scroll to position [0, 0]
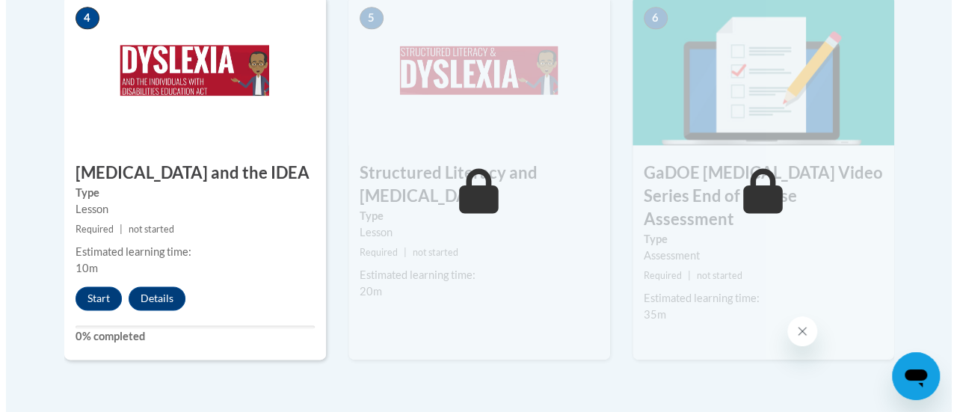
scroll to position [945, 0]
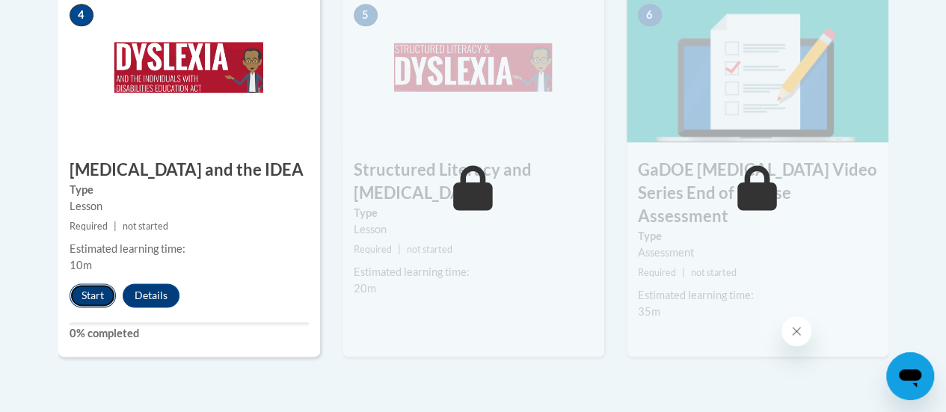
click at [99, 286] on button "Start" at bounding box center [93, 295] width 46 height 24
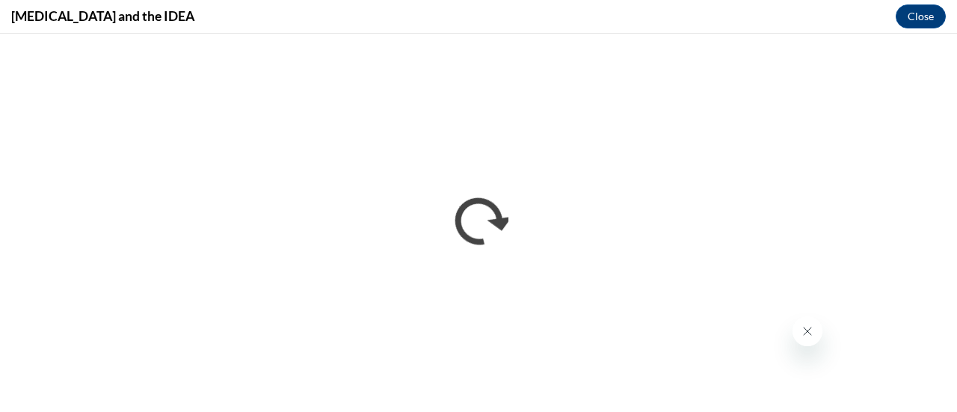
scroll to position [0, 0]
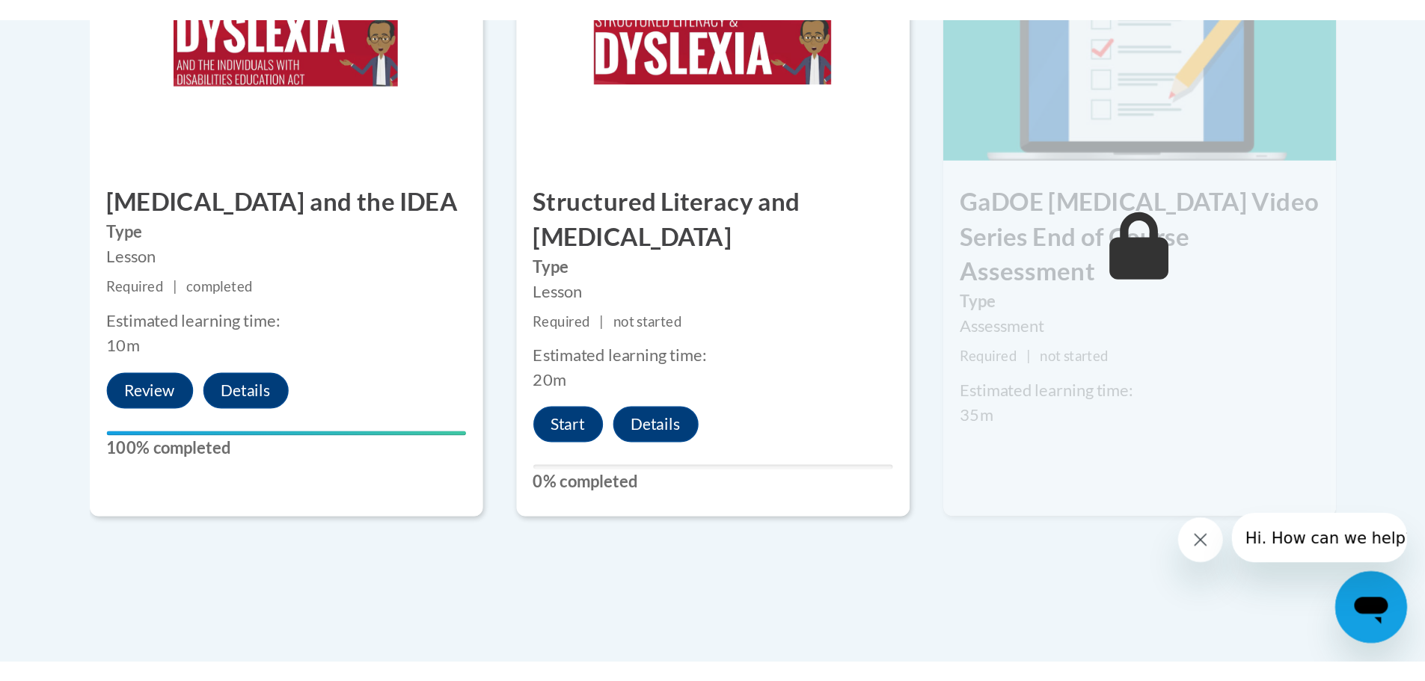
scroll to position [980, 0]
